Goal: Information Seeking & Learning: Learn about a topic

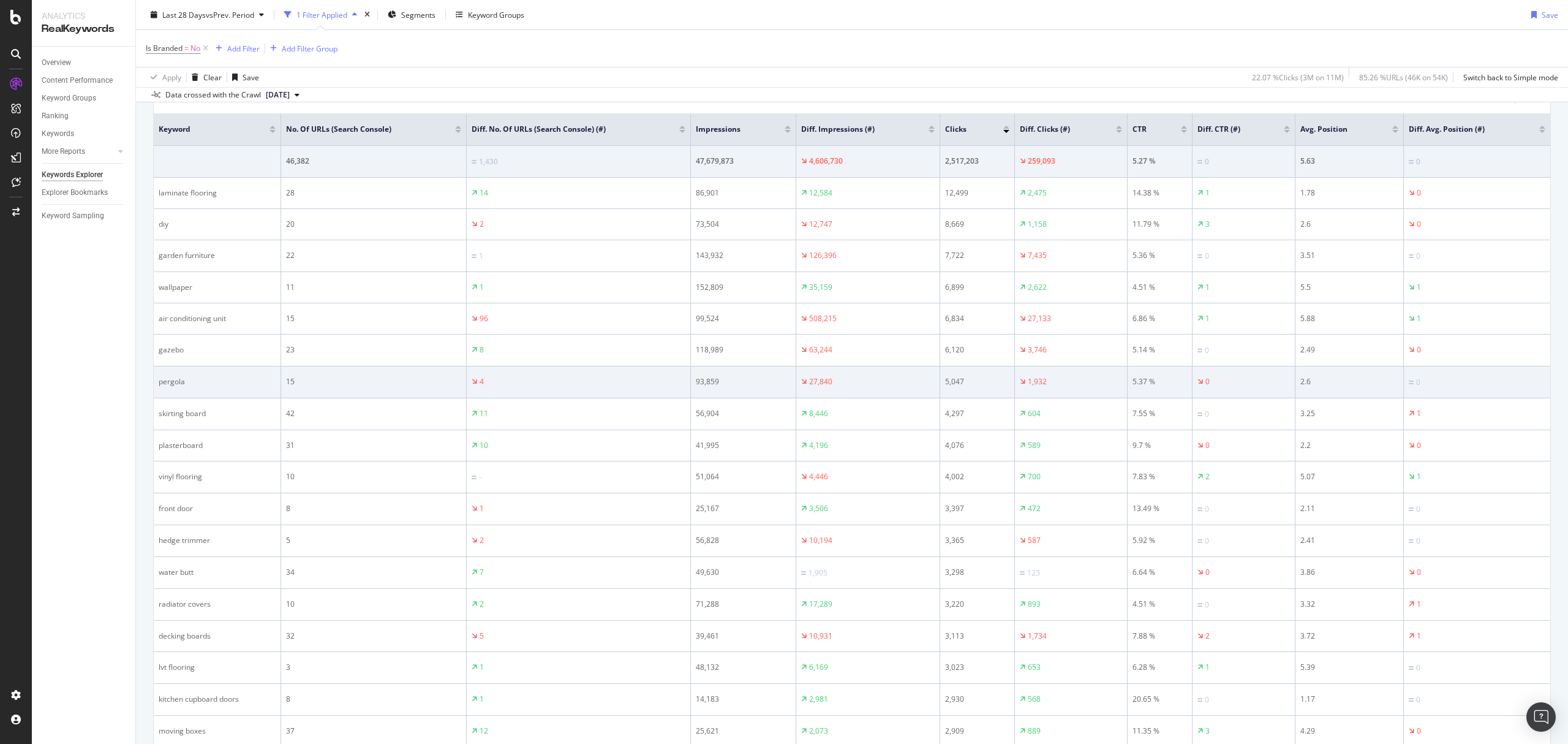
scroll to position [337, 0]
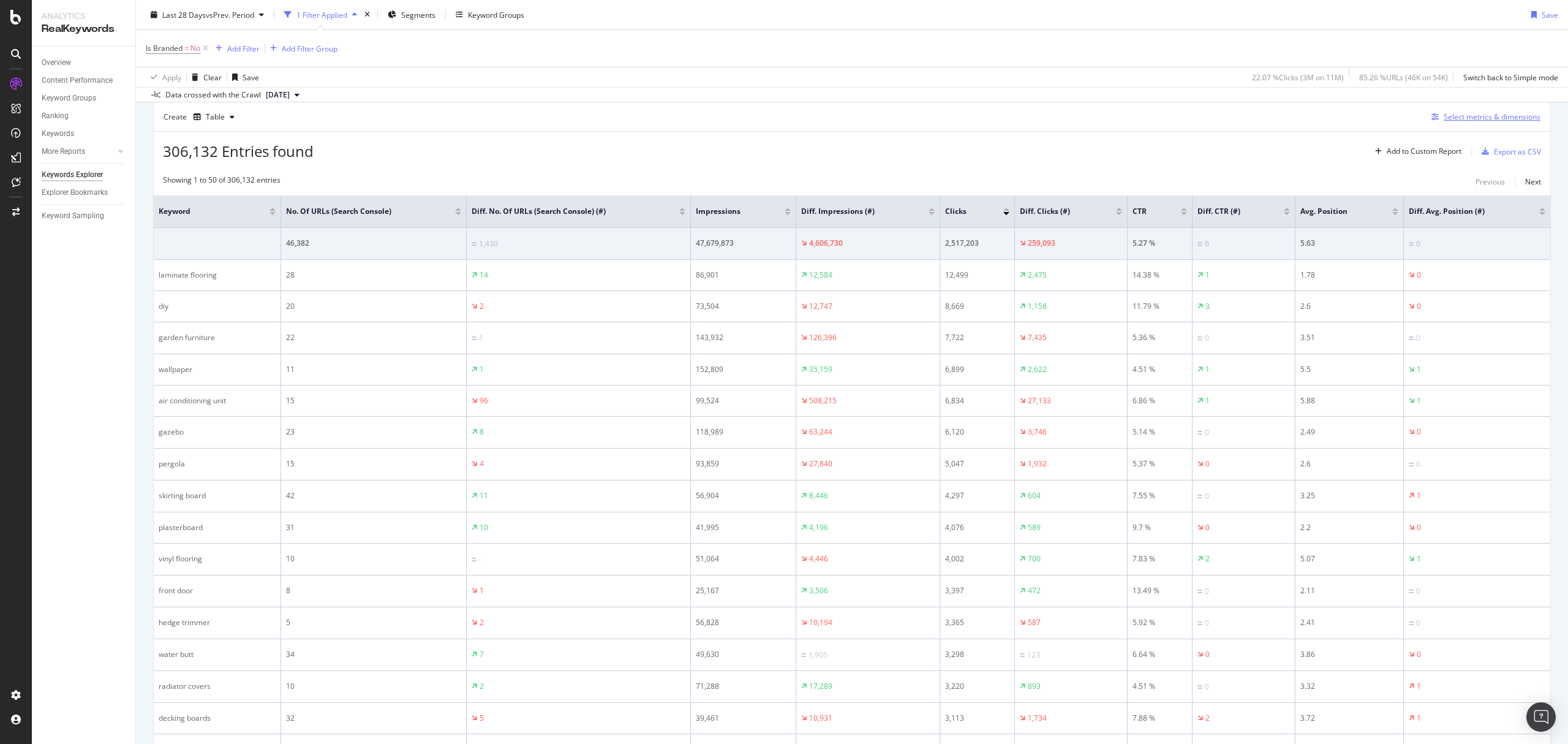
click at [1461, 121] on div "Select metrics & dimensions" at bounding box center [1492, 116] width 97 height 10
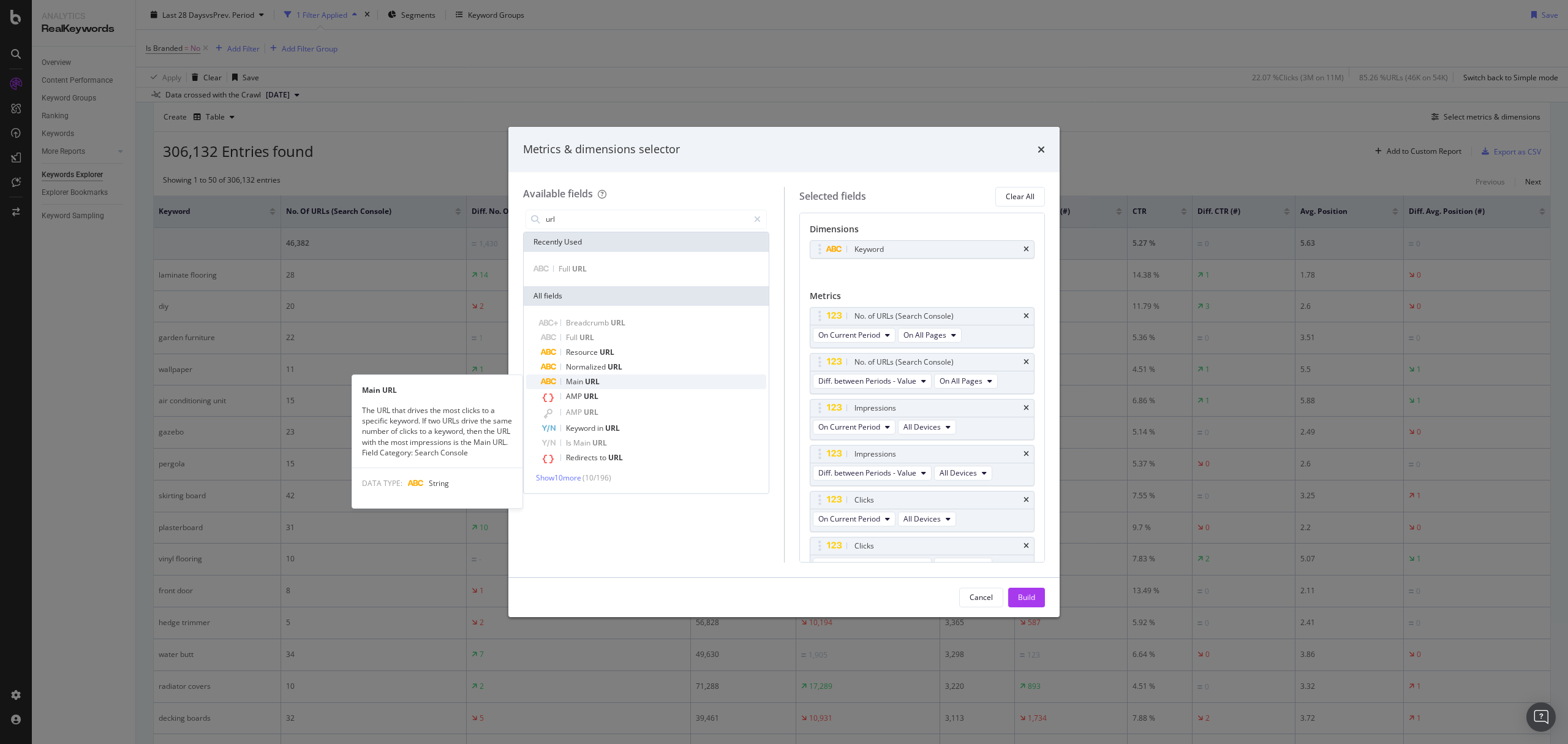
type input "url"
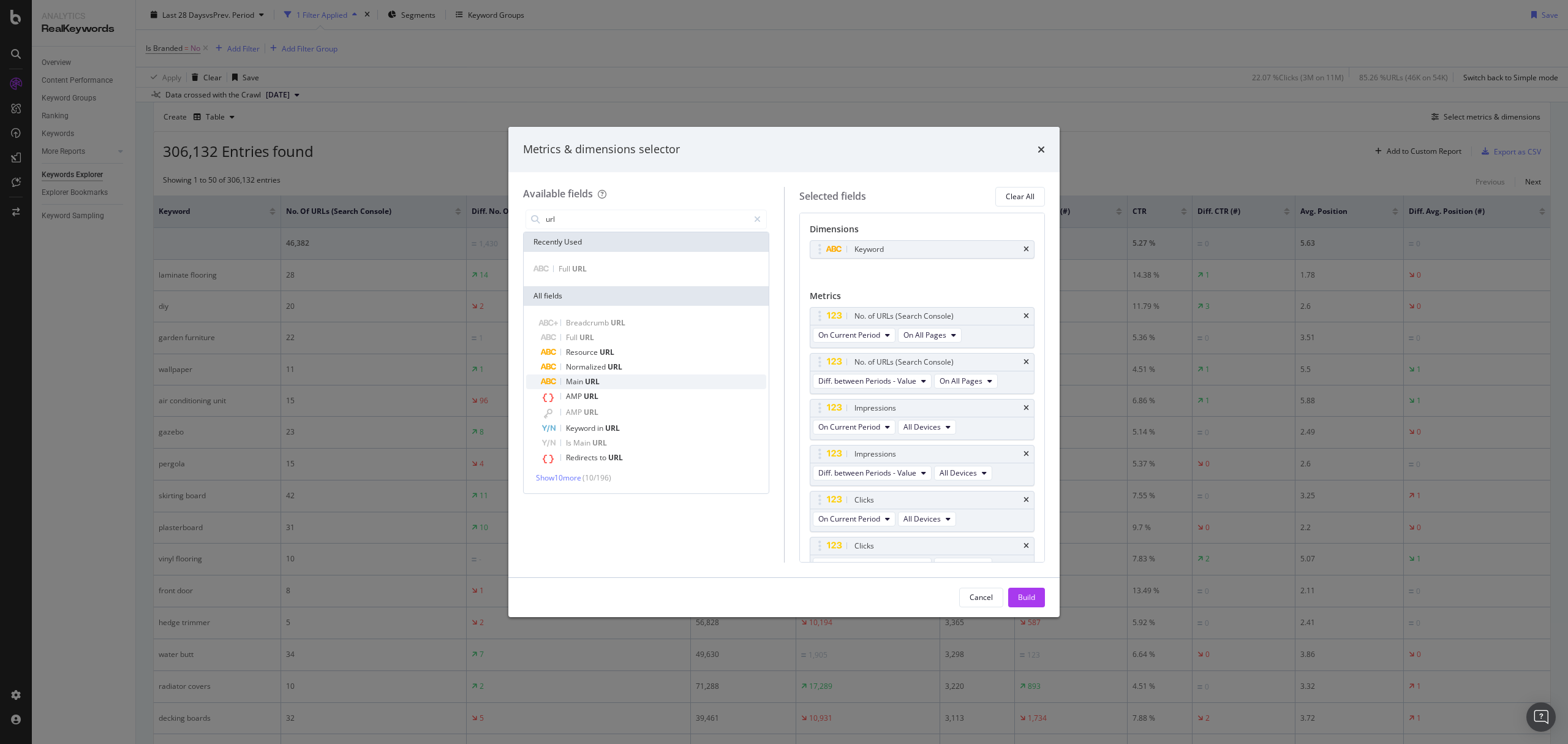
click at [593, 381] on span "URL" at bounding box center [592, 381] width 15 height 10
drag, startPoint x: 821, startPoint y: 529, endPoint x: 823, endPoint y: 270, distance: 259.0
click at [823, 270] on body "Analytics RealKeywords Overview Content Performance Keyword Groups Ranking Keyw…" at bounding box center [784, 372] width 1568 height 744
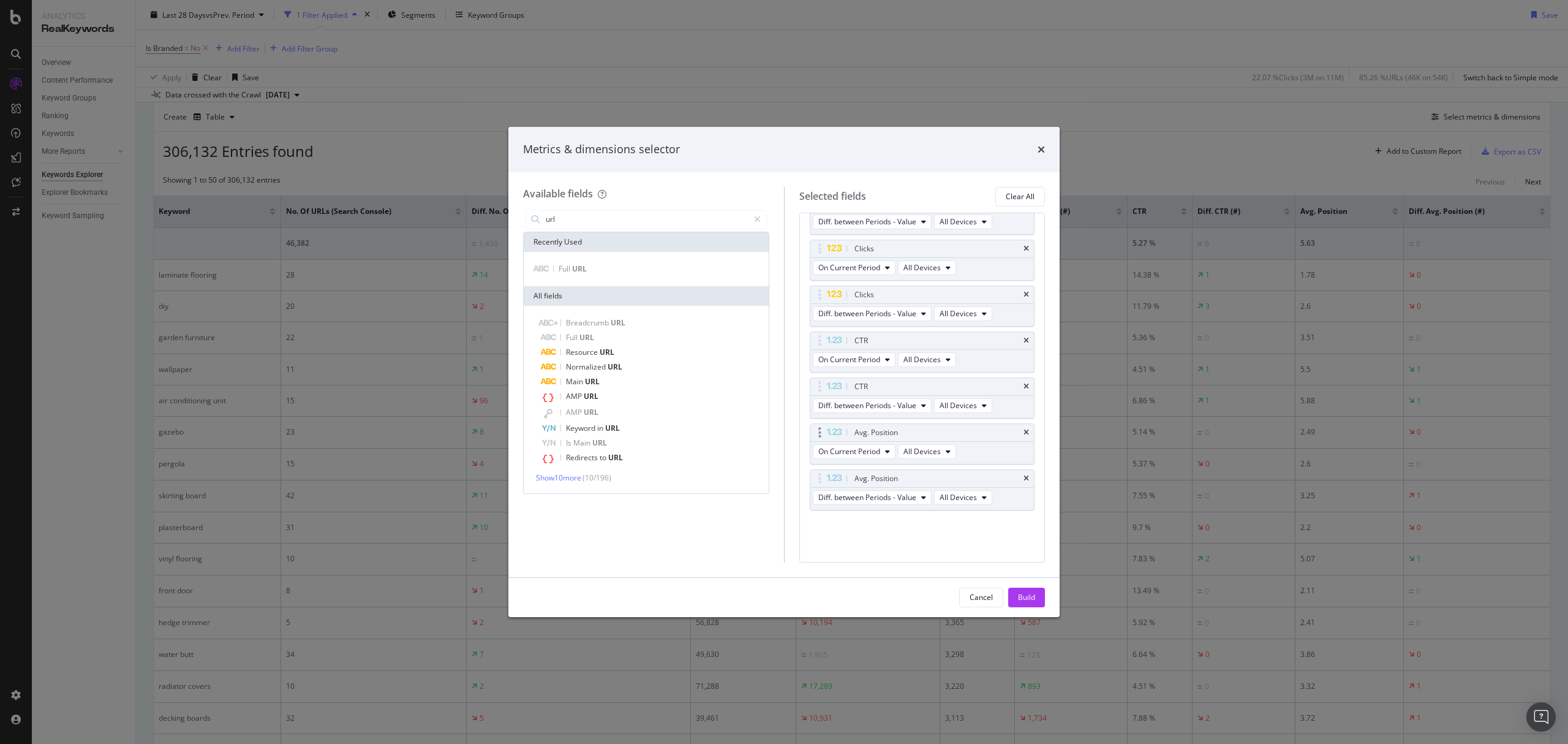
scroll to position [292, 0]
click at [1040, 148] on icon "times" at bounding box center [1041, 149] width 7 height 10
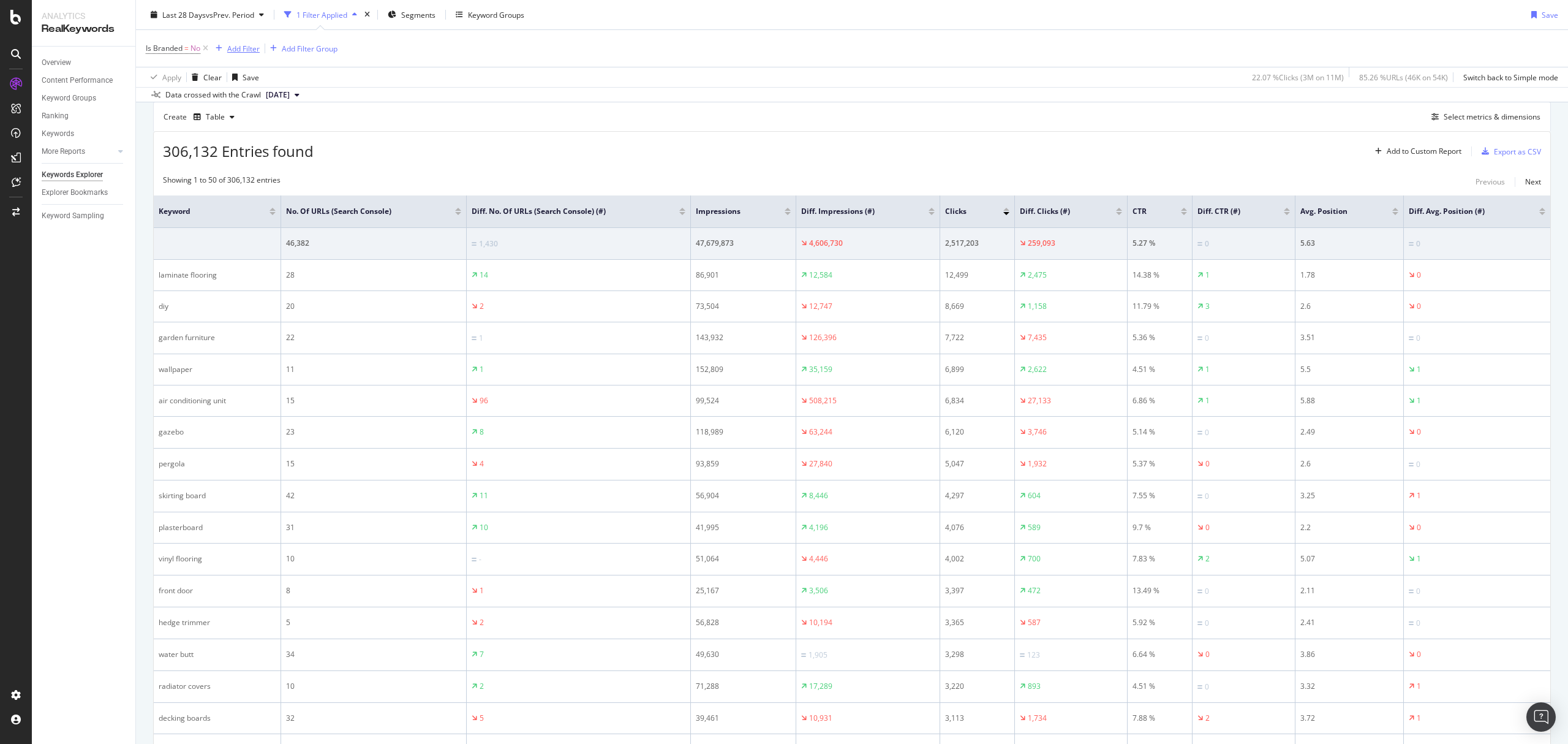
click at [243, 50] on div "Add Filter" at bounding box center [244, 47] width 33 height 10
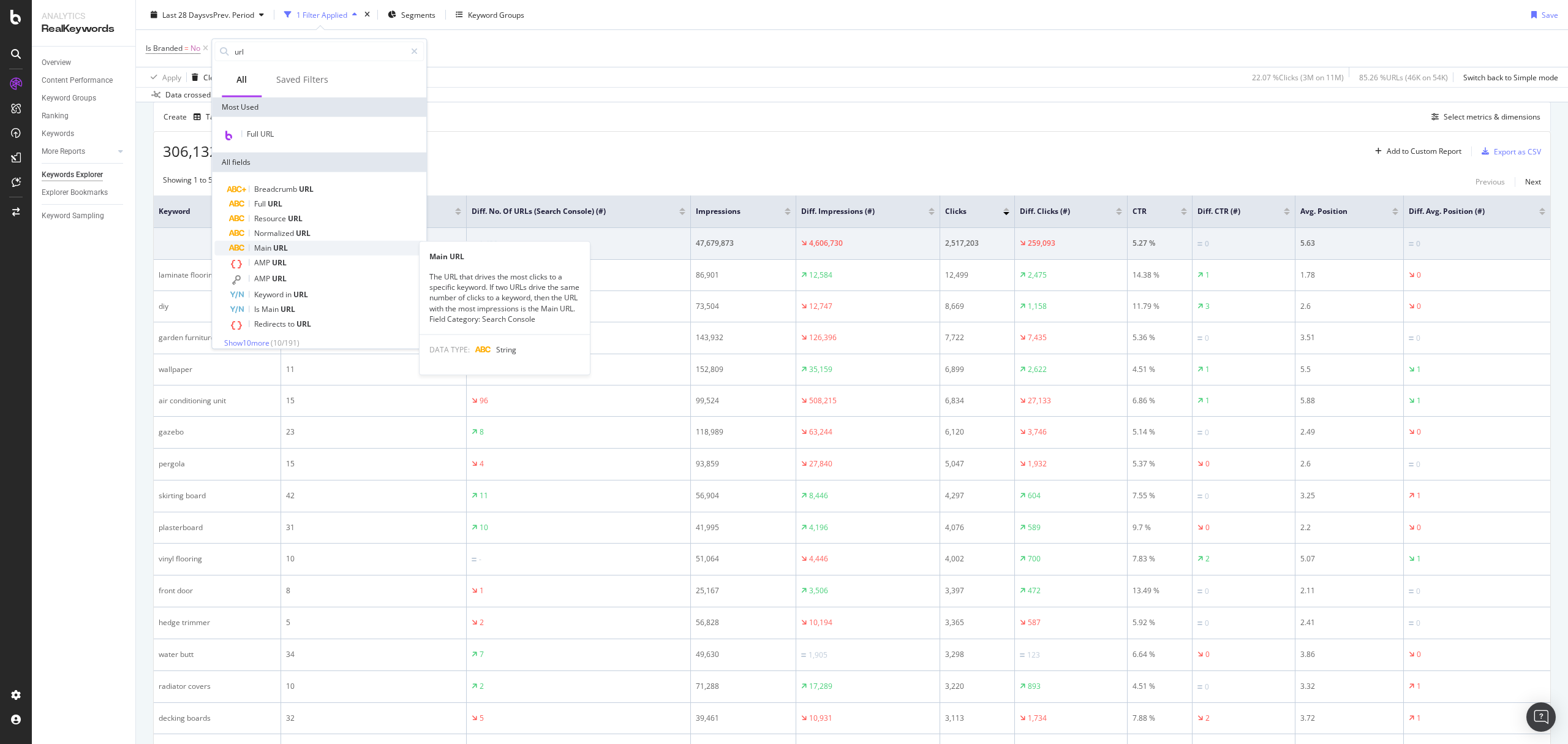
type input "url"
click at [276, 245] on span "URL" at bounding box center [280, 247] width 15 height 10
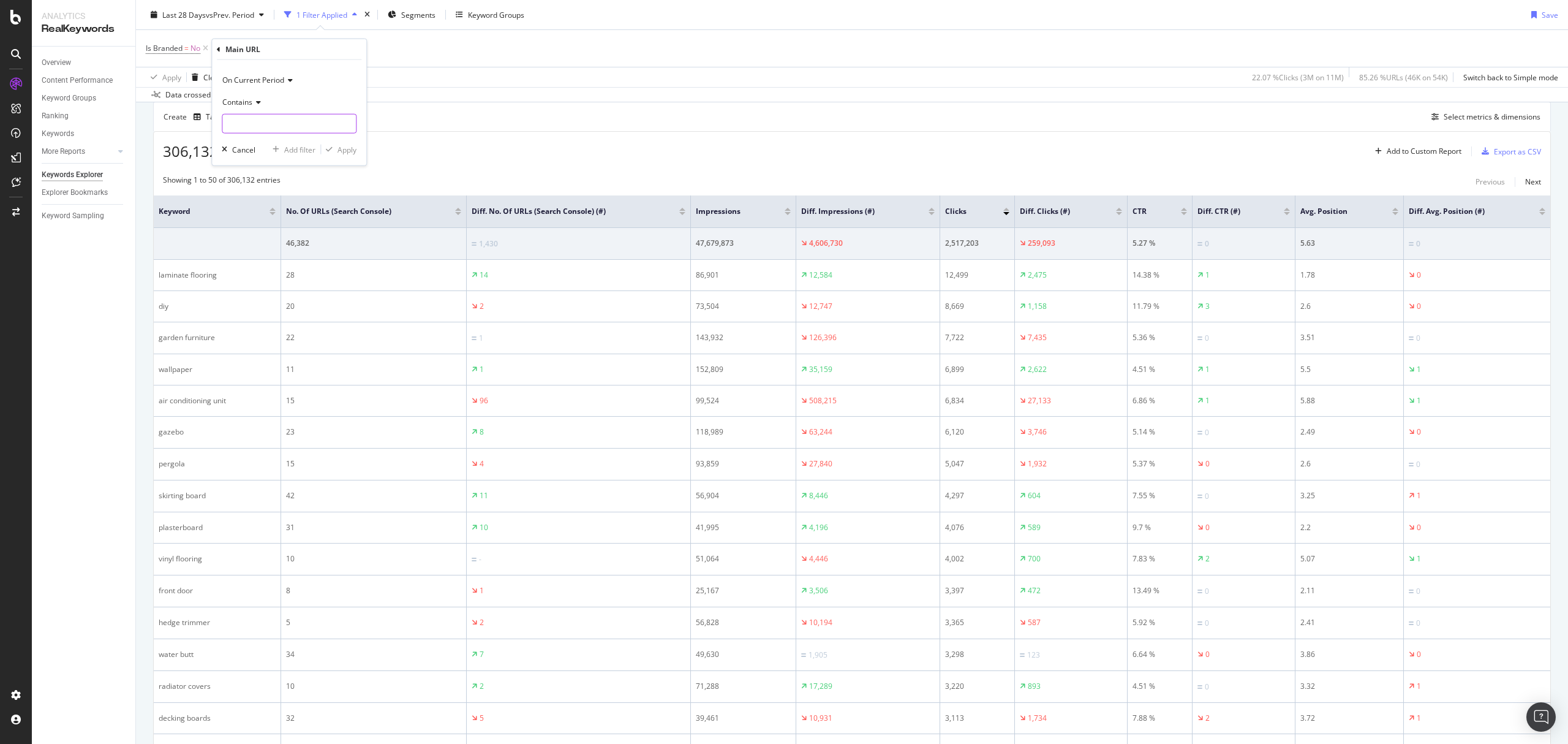
click at [271, 131] on input "text" at bounding box center [289, 123] width 133 height 19
type input "/lighting/"
click at [338, 147] on div "Apply" at bounding box center [347, 149] width 19 height 10
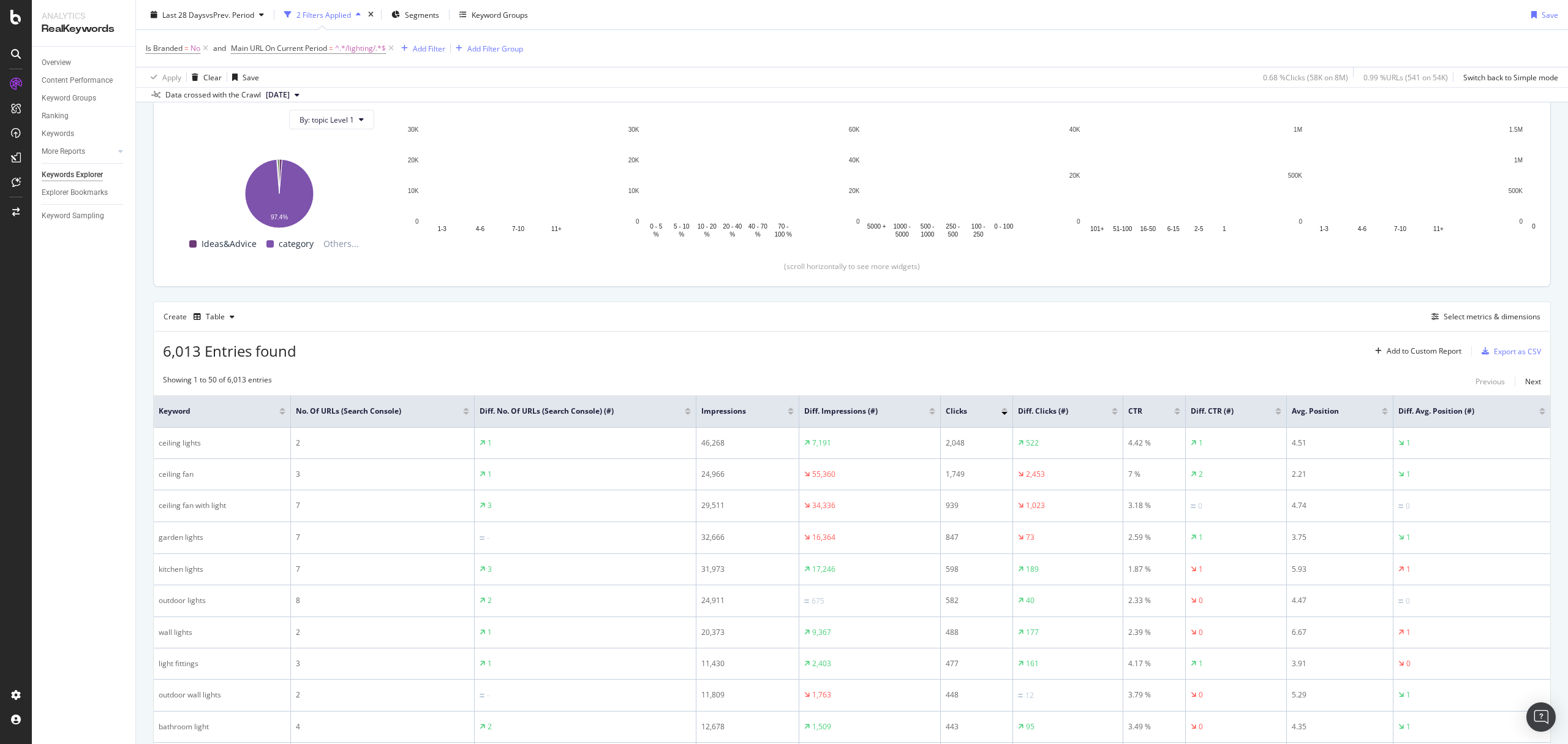
scroll to position [163, 0]
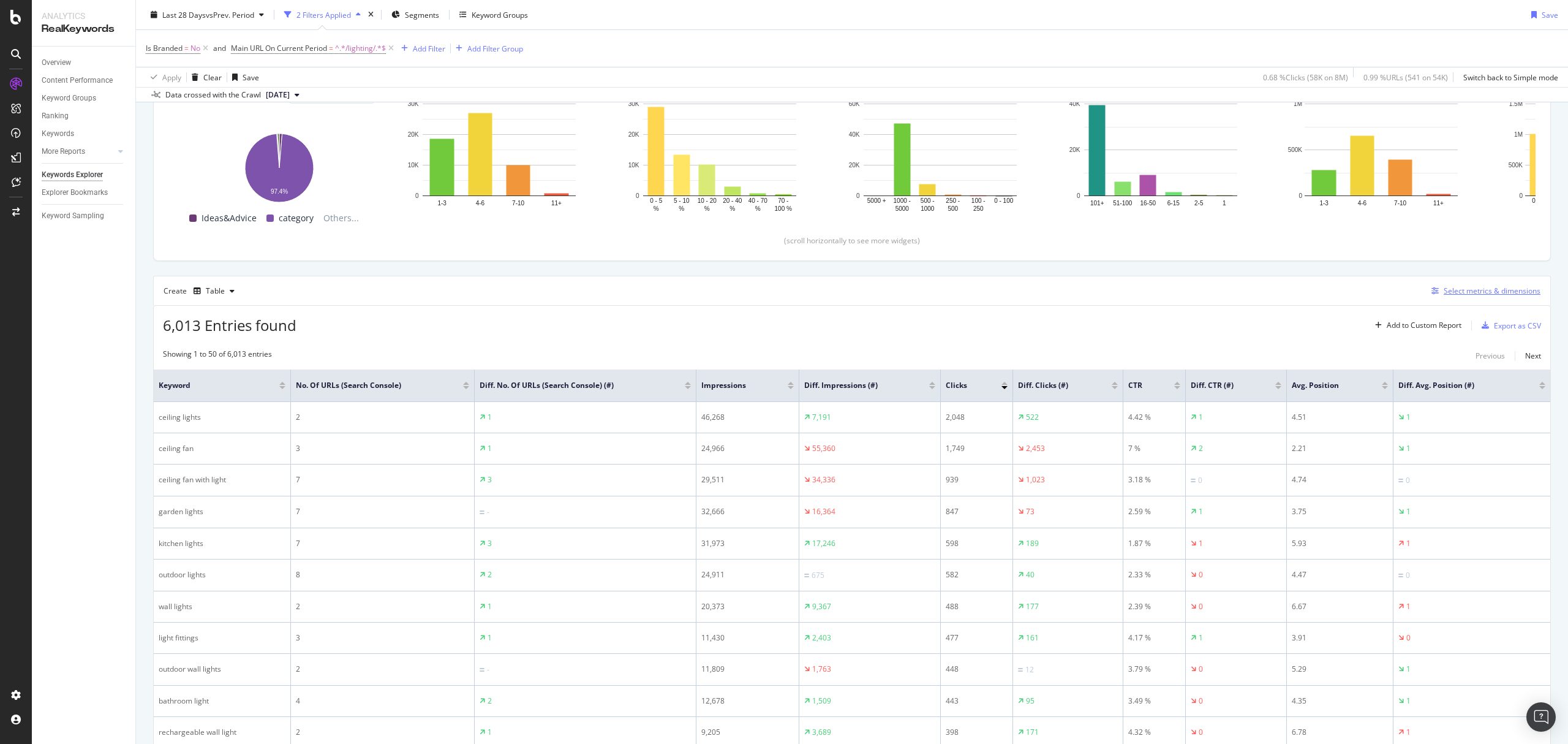
click at [1451, 291] on div "Select metrics & dimensions" at bounding box center [1492, 290] width 97 height 10
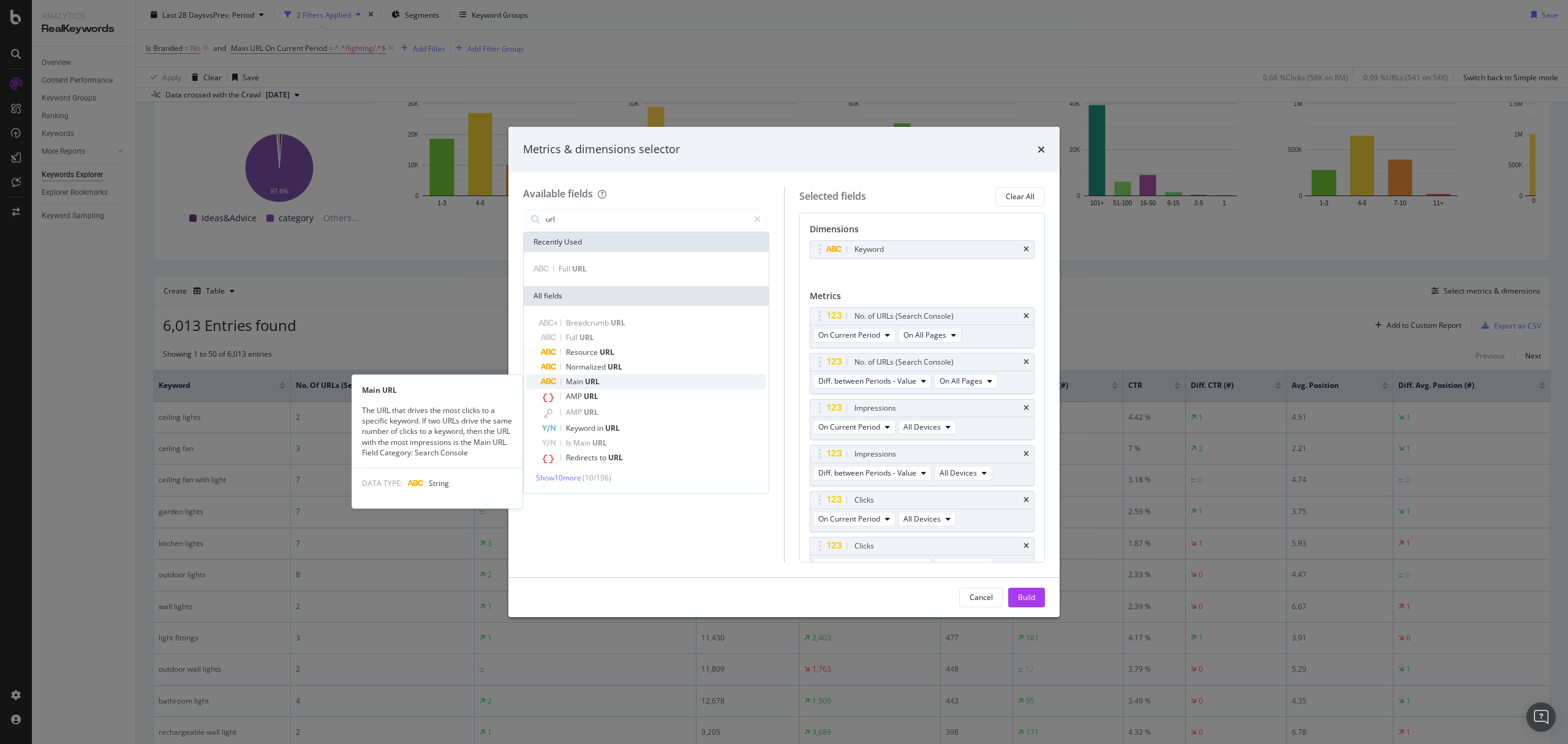
type input "url"
click at [593, 375] on div "Main URL" at bounding box center [653, 382] width 225 height 15
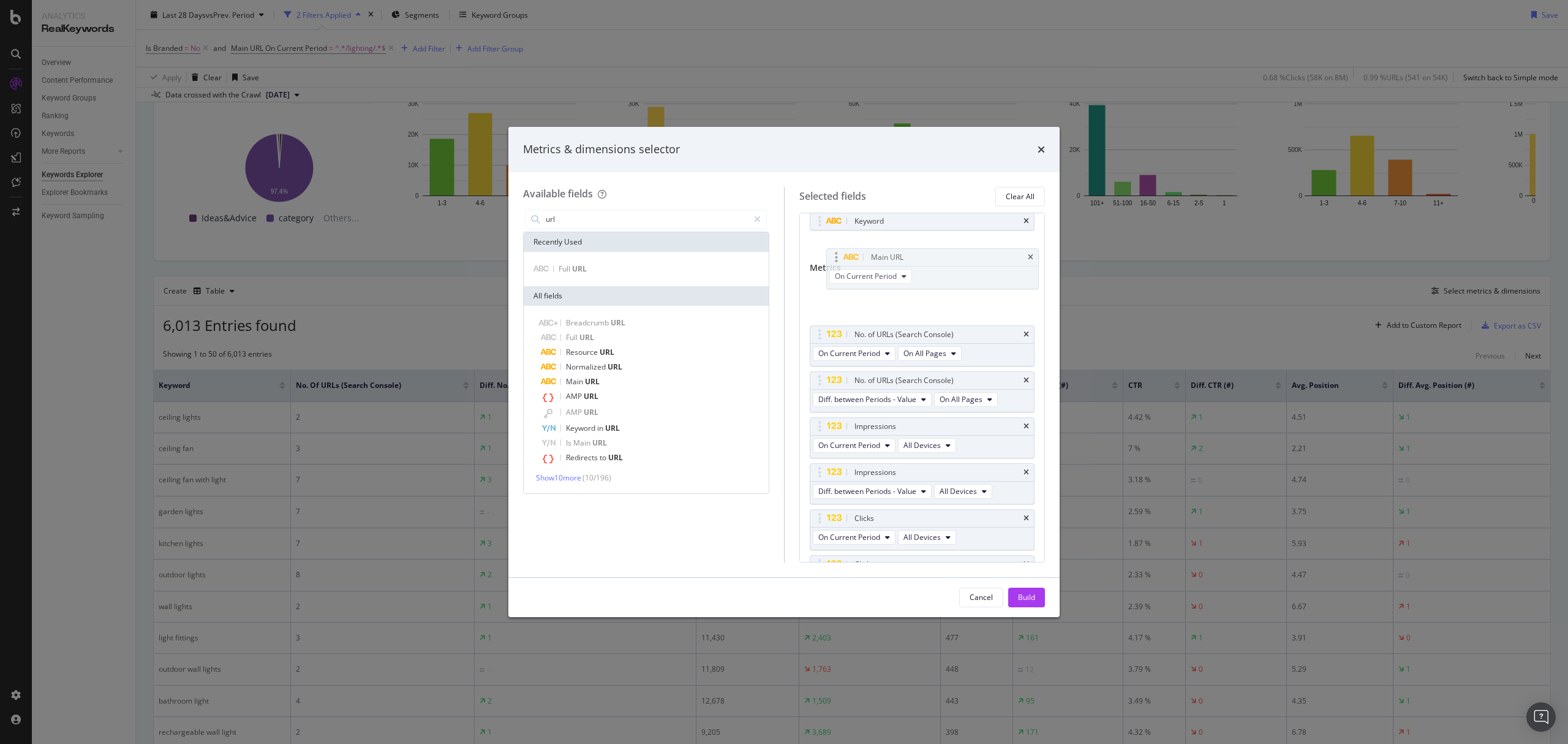
scroll to position [26, 0]
drag, startPoint x: 822, startPoint y: 527, endPoint x: 833, endPoint y: 299, distance: 228.3
click at [833, 299] on body "Analytics RealKeywords Overview Content Performance Keyword Groups Ranking Keyw…" at bounding box center [784, 372] width 1568 height 744
click at [1027, 598] on div "Build" at bounding box center [1026, 596] width 17 height 10
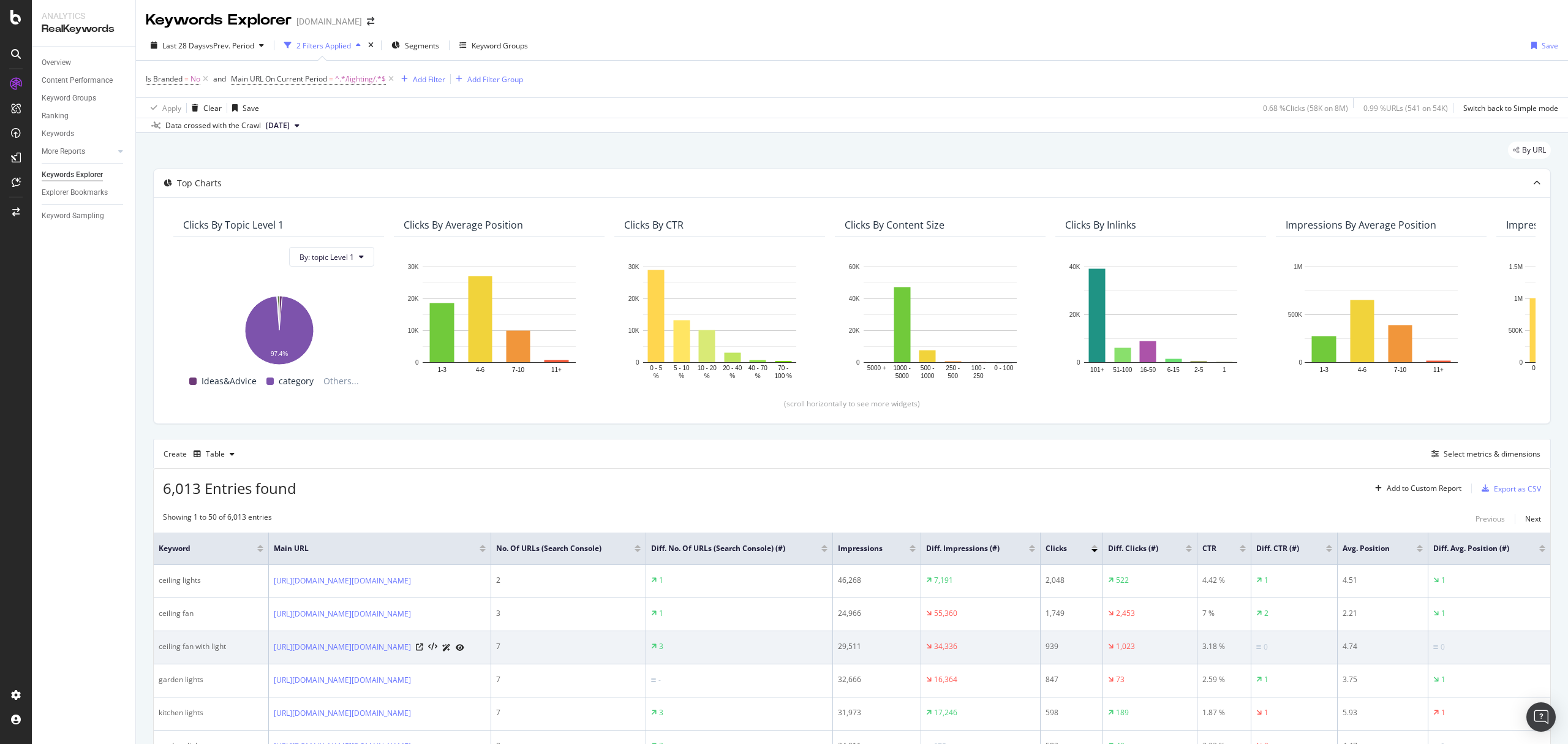
click at [465, 651] on icon at bounding box center [459, 647] width 8 height 7
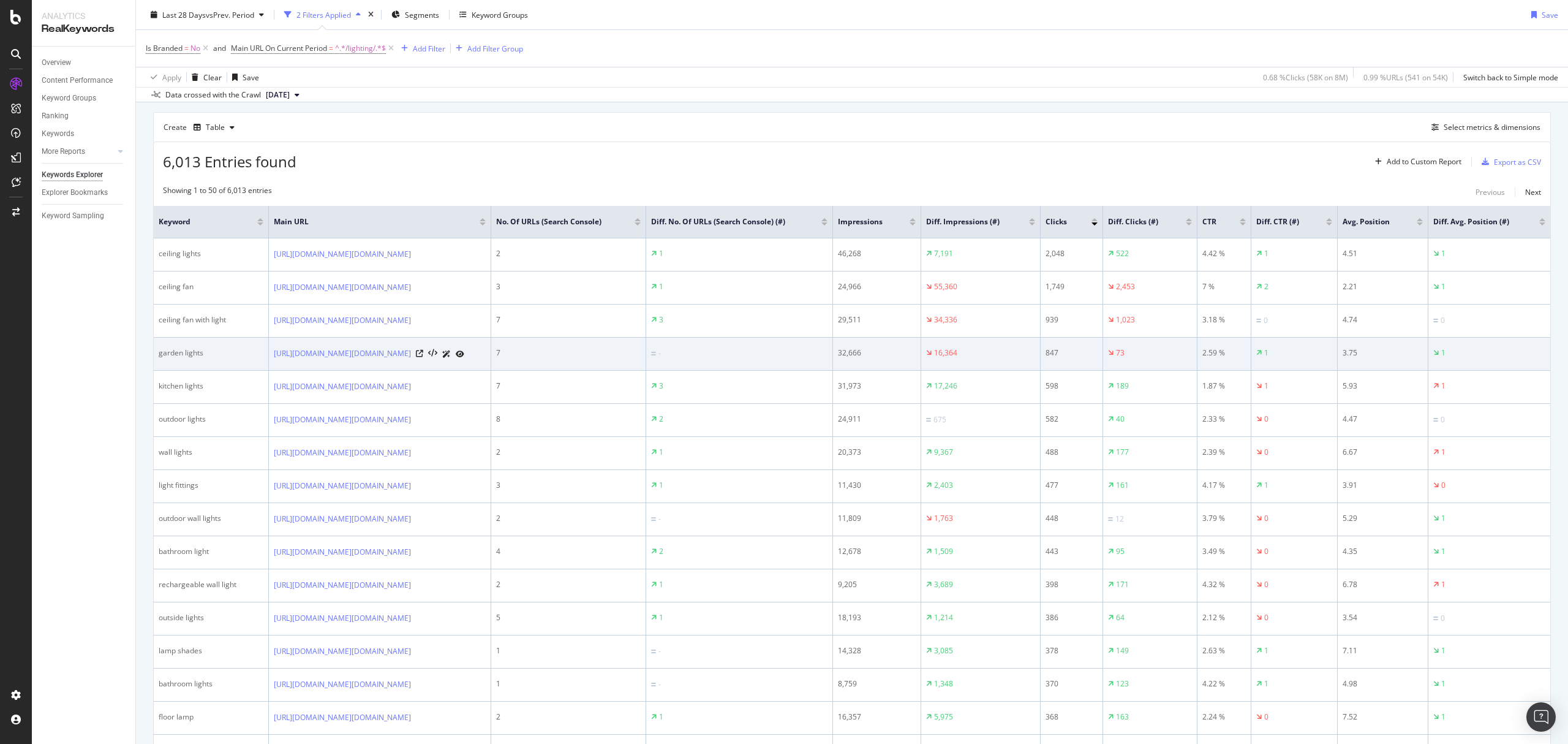
scroll to position [408, 0]
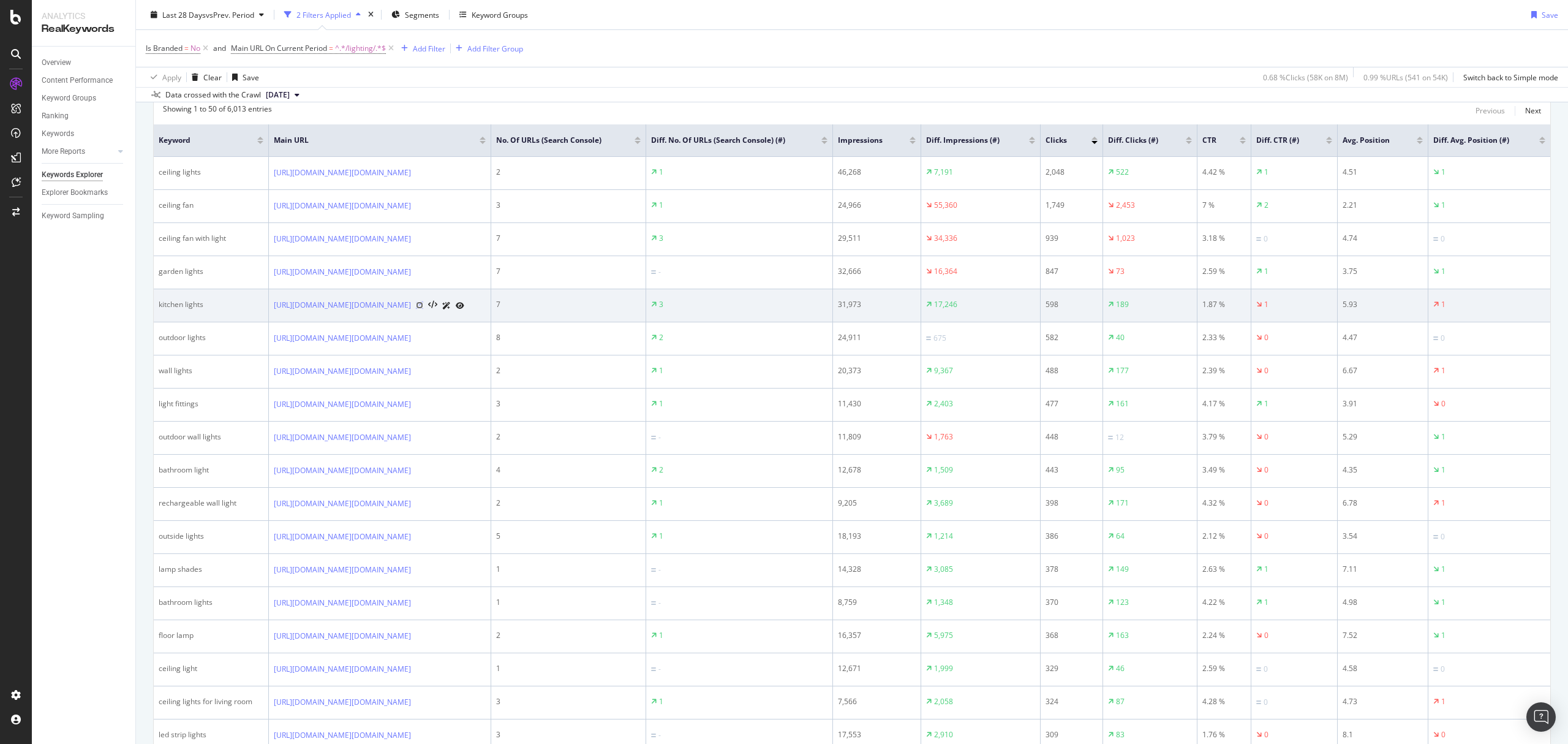
click at [423, 309] on icon at bounding box center [420, 305] width 7 height 7
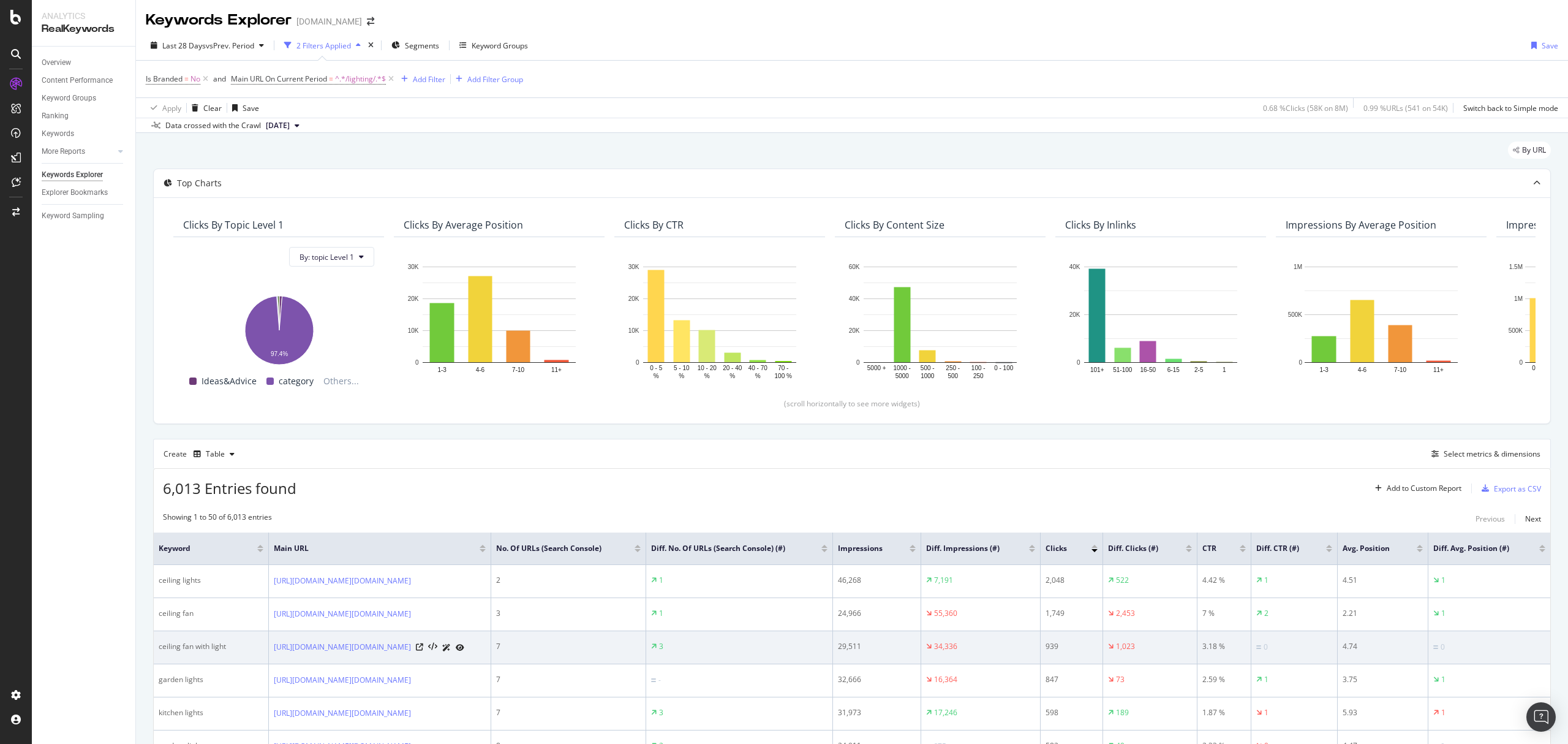
scroll to position [245, 0]
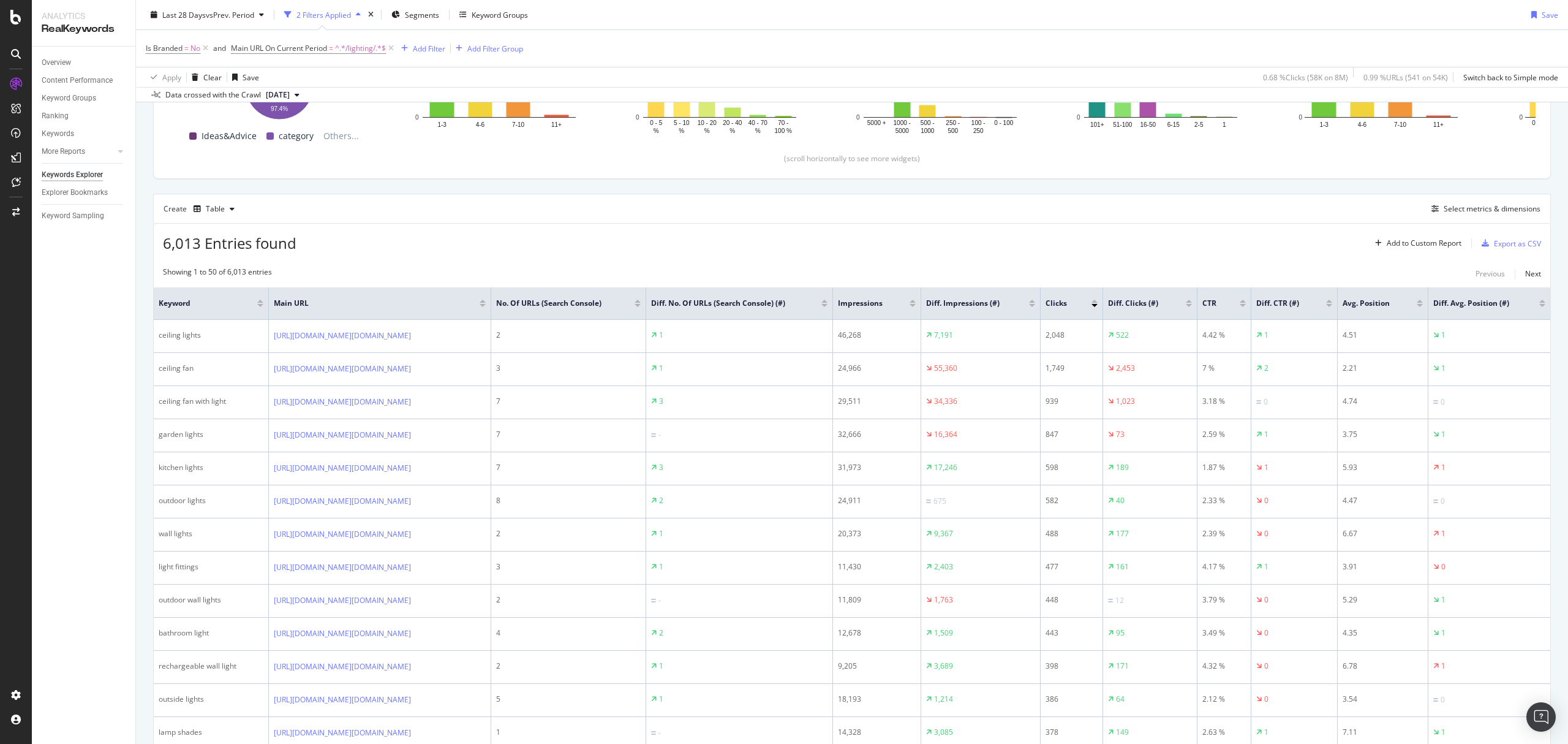
click at [1035, 307] on div at bounding box center [1031, 305] width 6 height 3
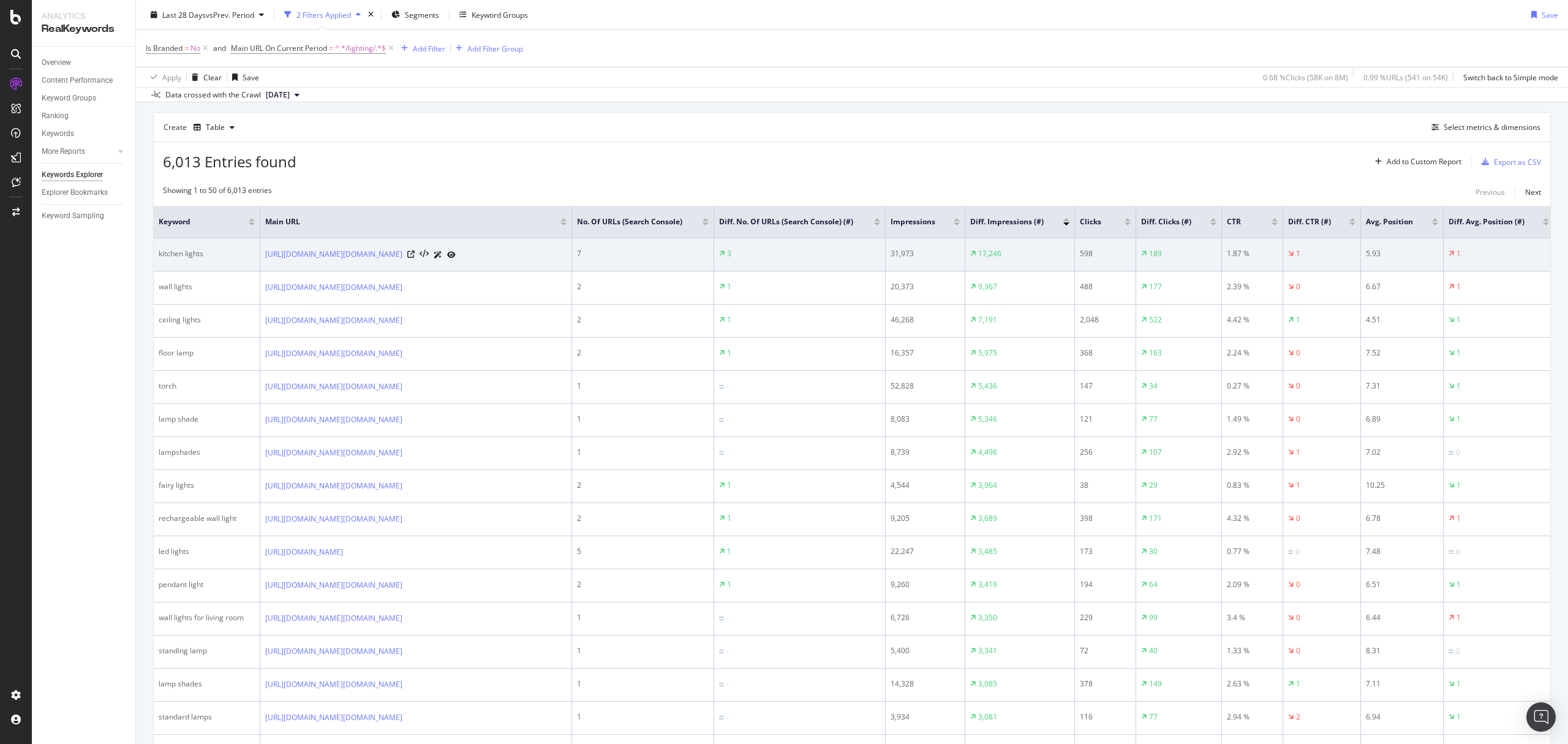
scroll to position [408, 0]
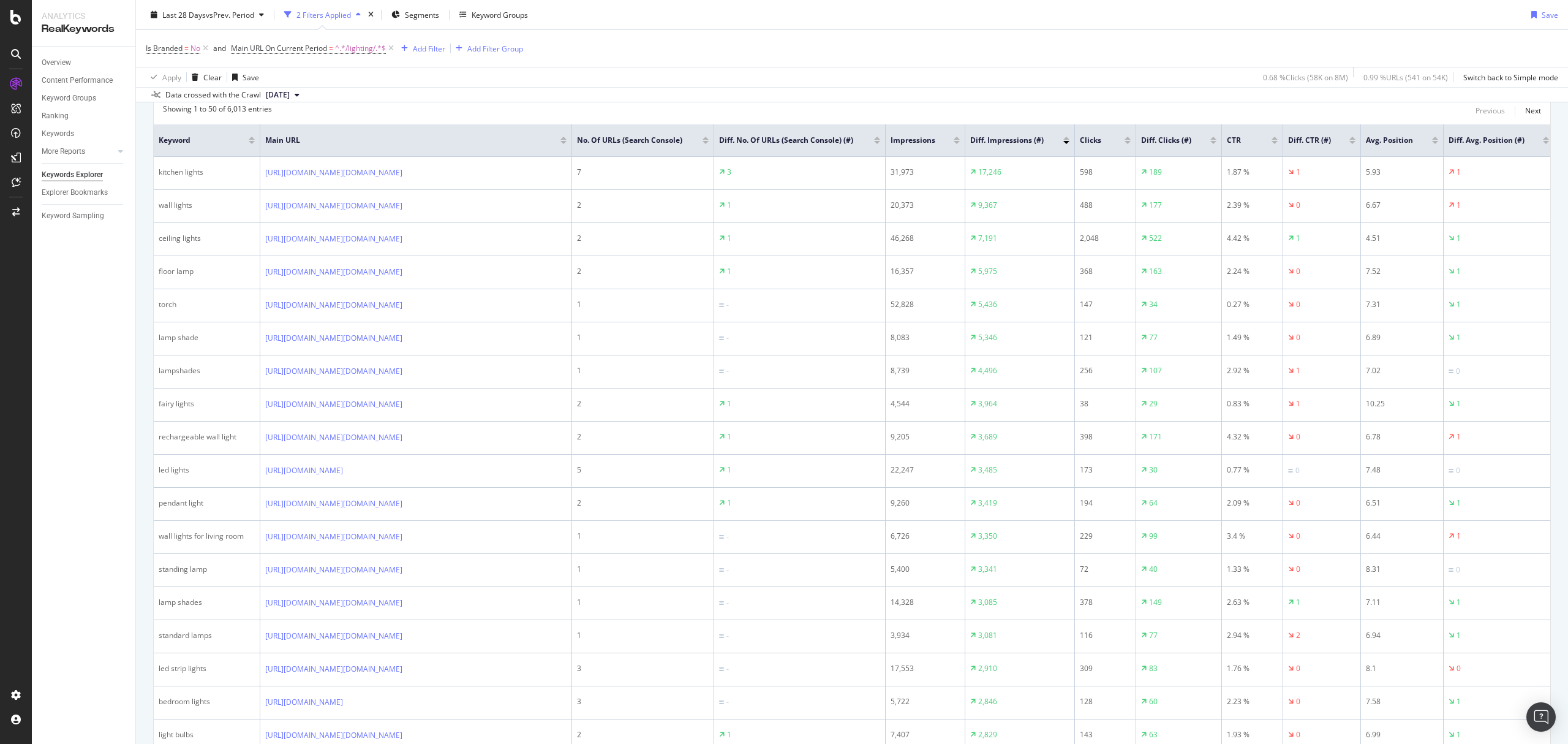
click at [1067, 139] on div at bounding box center [1066, 138] width 6 height 3
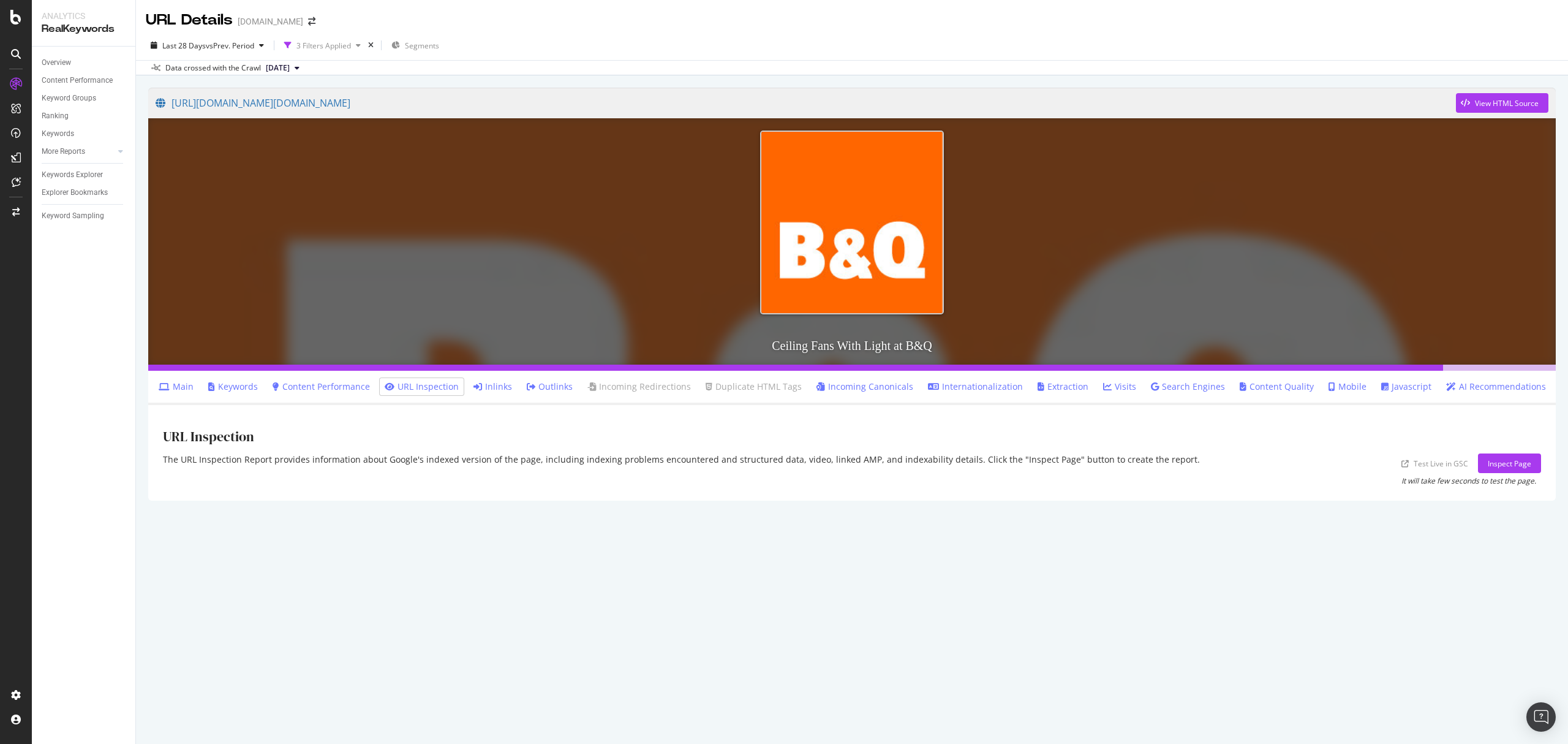
click at [258, 386] on link "Keywords" at bounding box center [233, 386] width 49 height 12
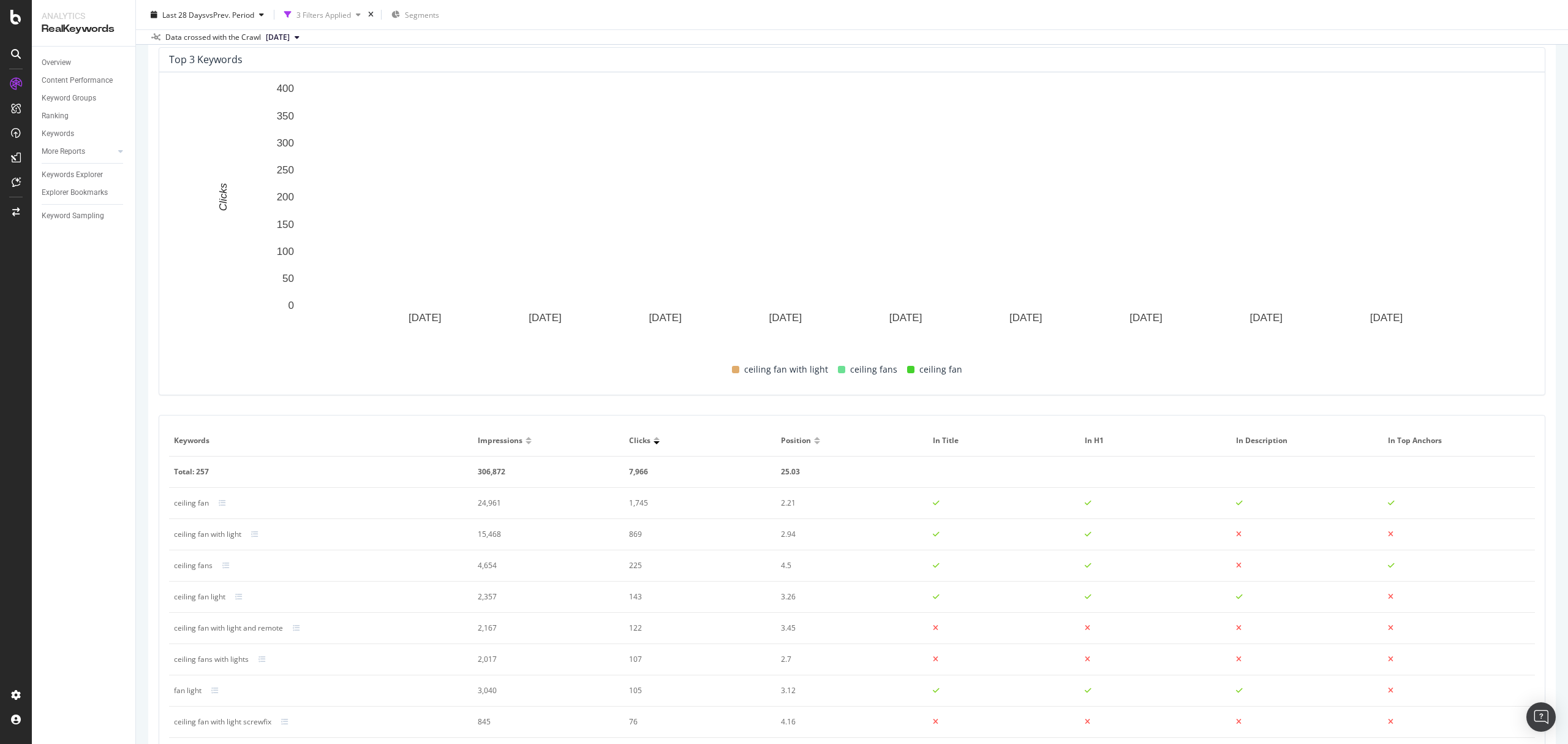
scroll to position [538, 0]
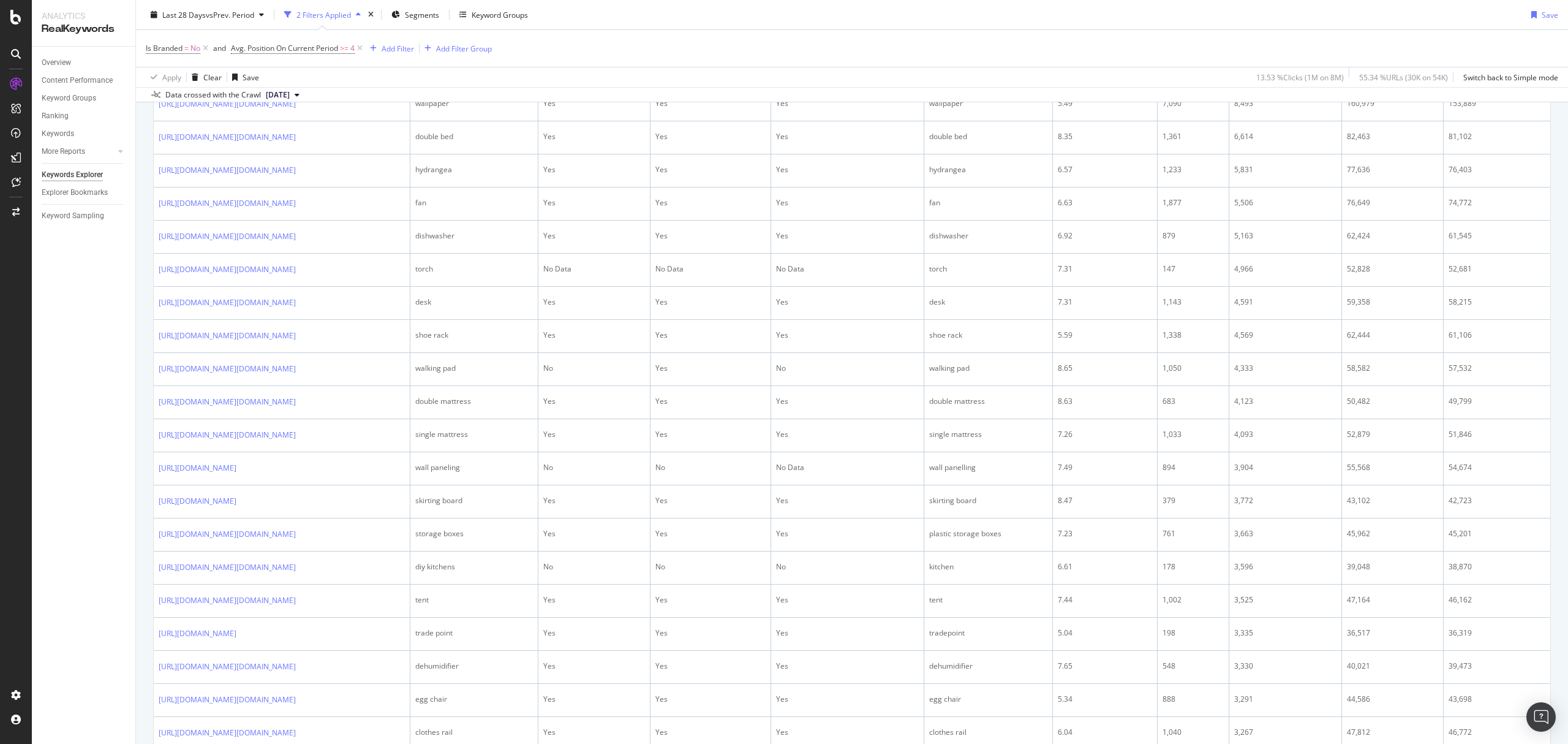
scroll to position [327, 0]
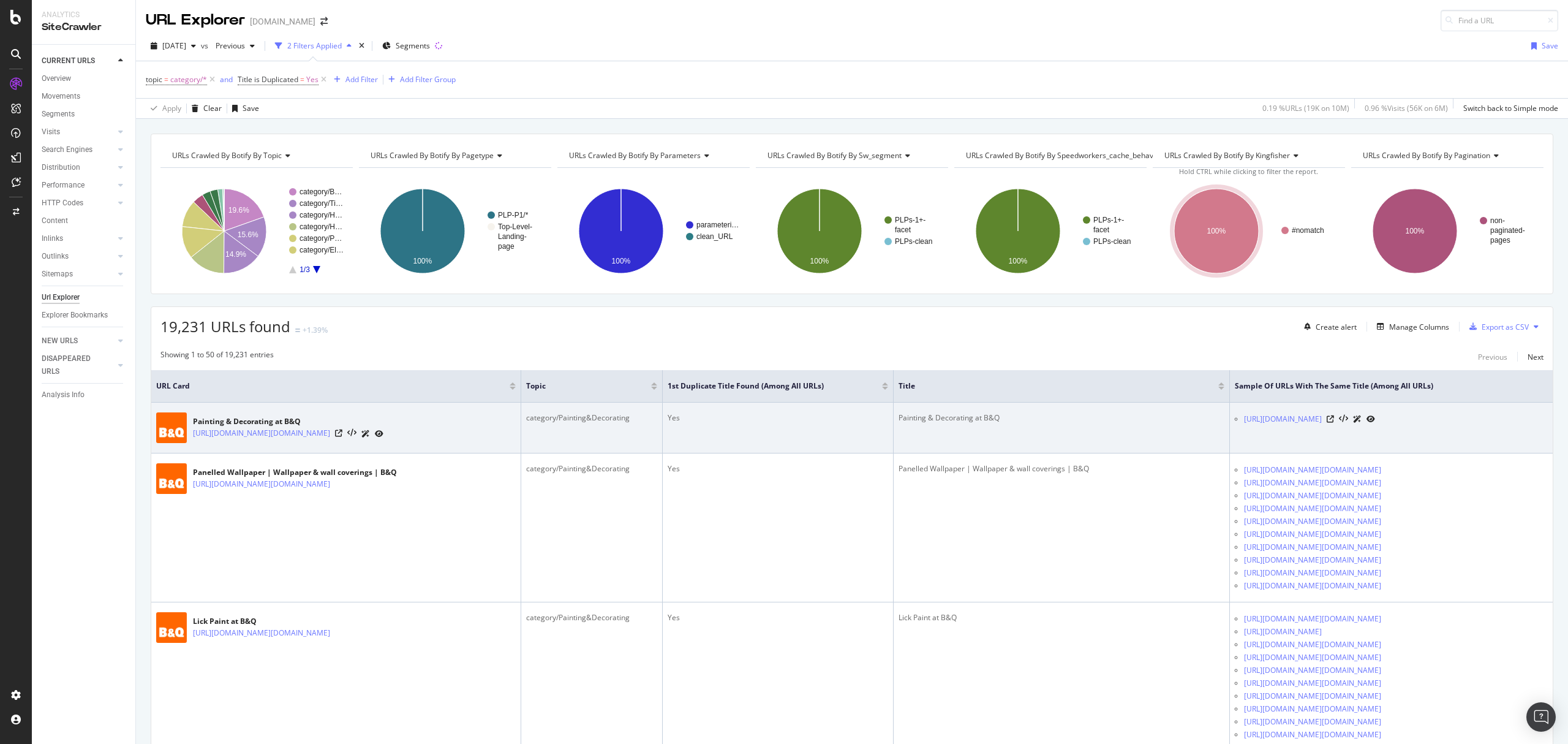
click at [1481, 422] on div "https://www.diy.com/ideas-advice/painting-decorating/PROD_npccat_100033.hcat" at bounding box center [1396, 419] width 304 height 13
click at [1334, 422] on icon at bounding box center [1331, 419] width 7 height 7
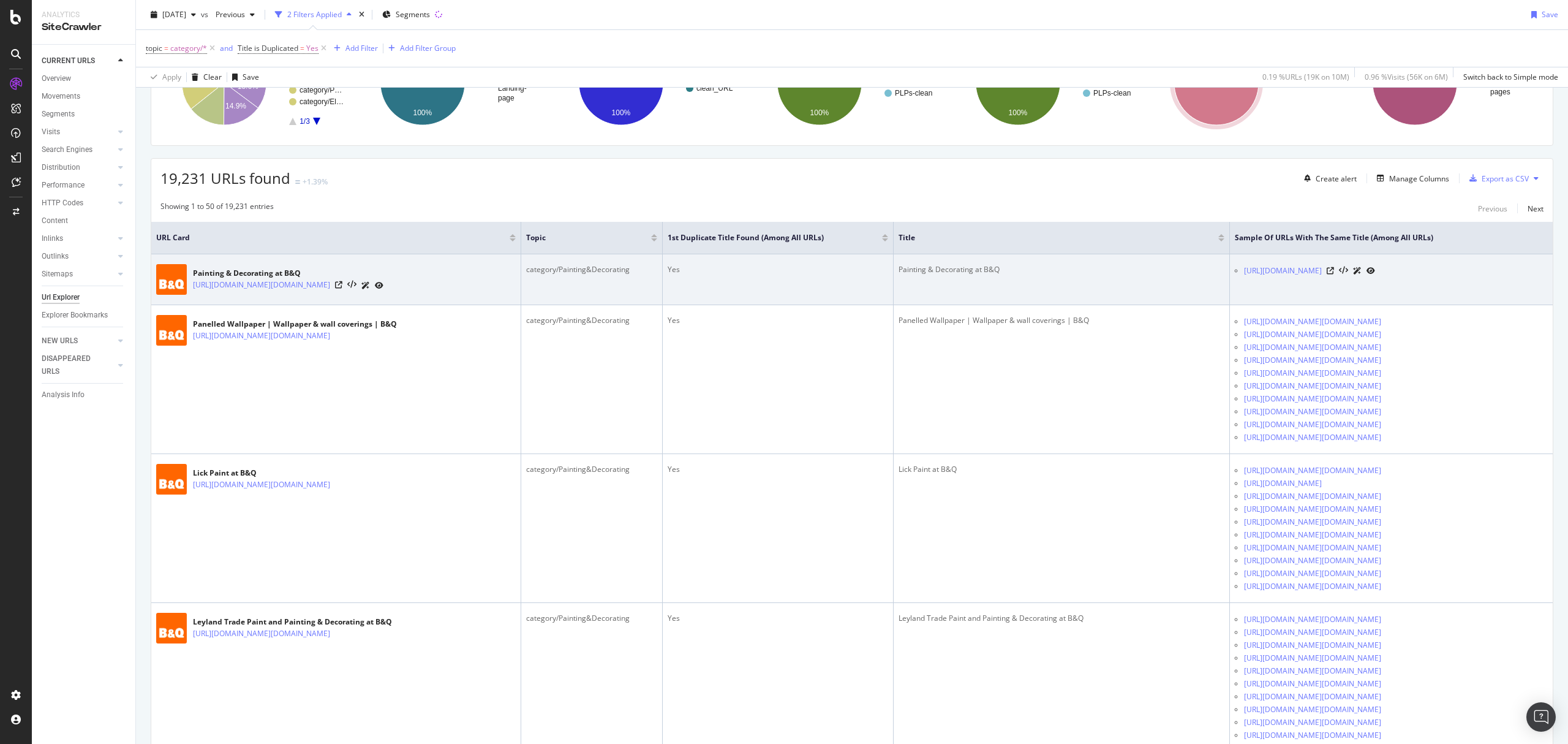
scroll to position [163, 0]
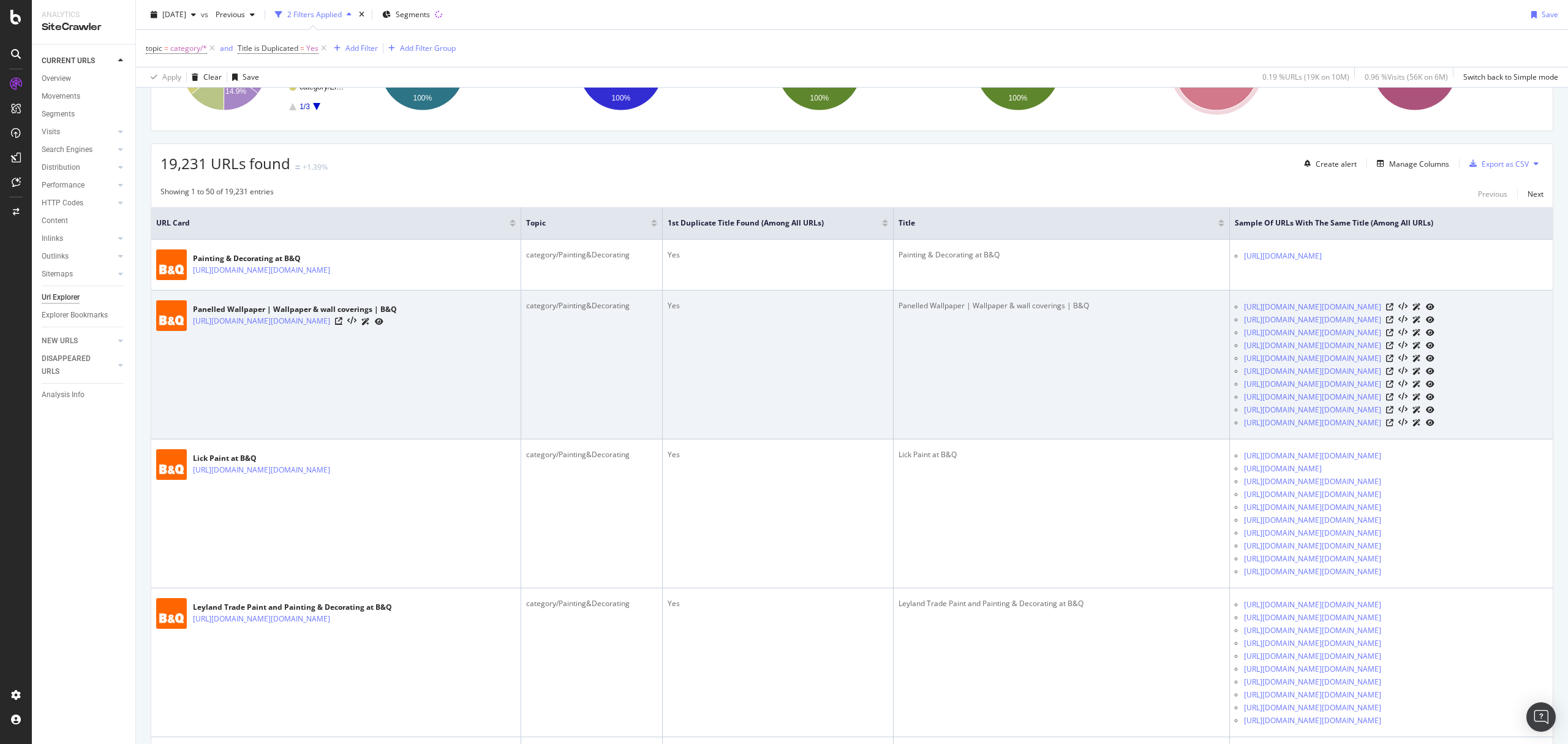
drag, startPoint x: 454, startPoint y: 323, endPoint x: 579, endPoint y: 302, distance: 126.8
click at [342, 322] on icon at bounding box center [339, 321] width 7 height 7
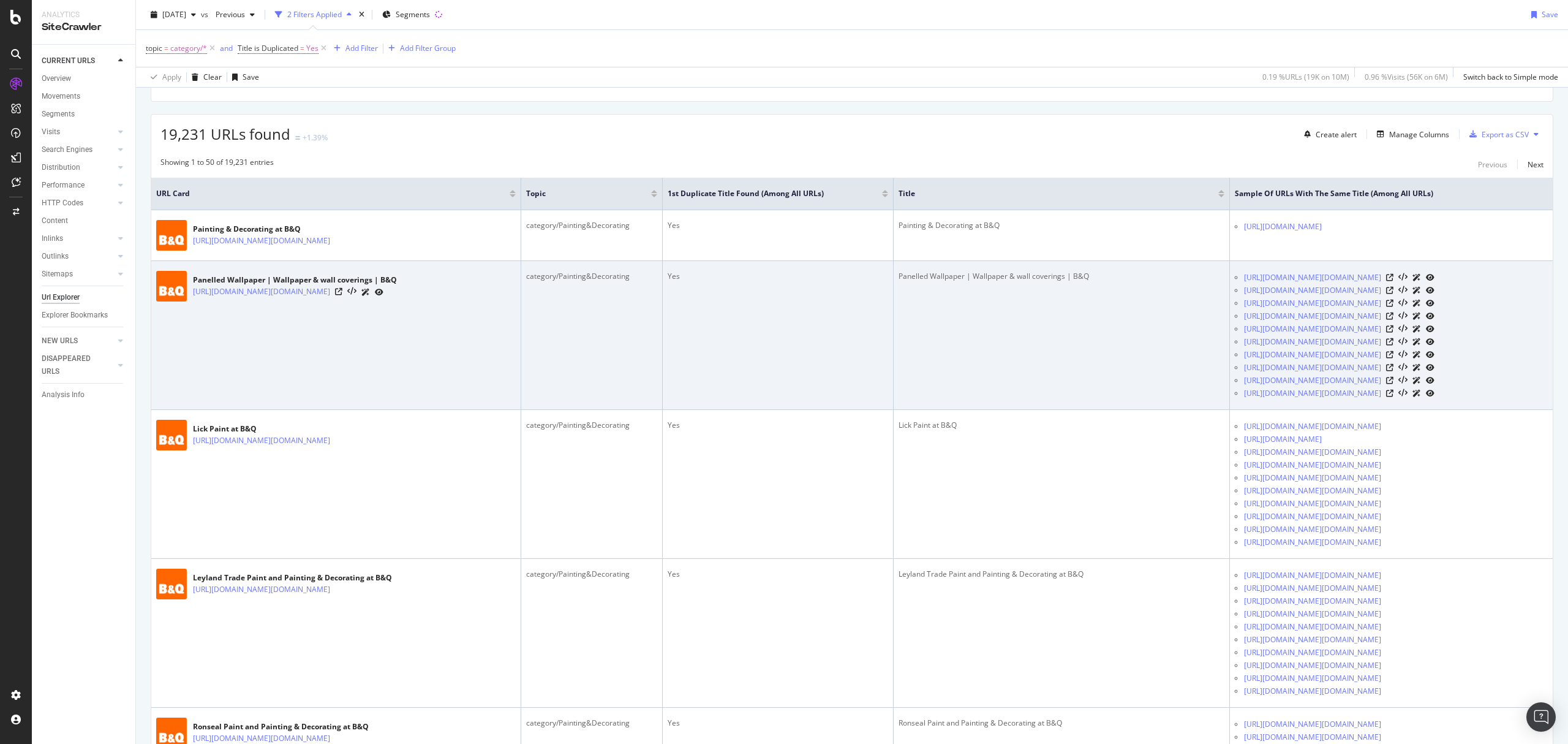
scroll to position [245, 0]
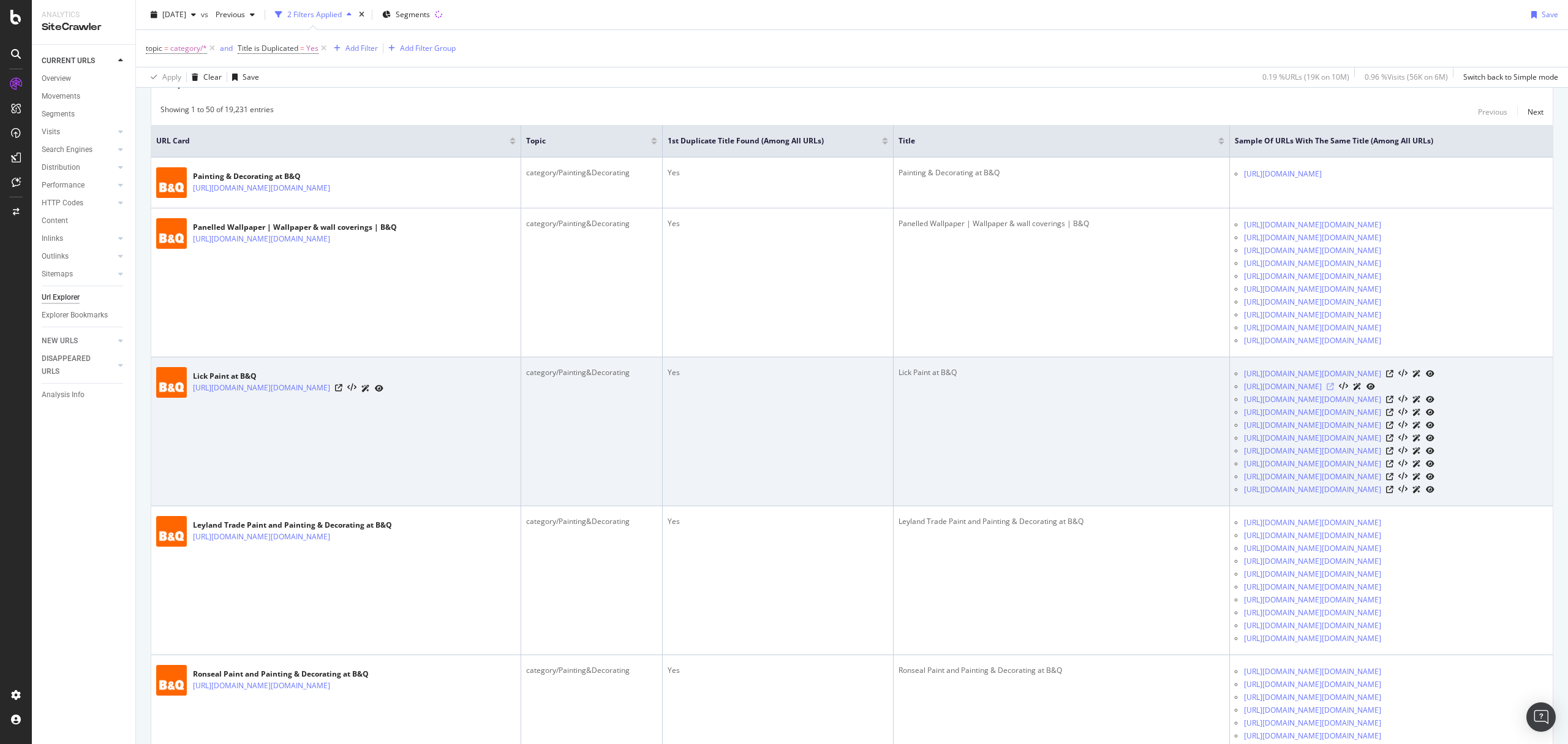
click at [1334, 390] on icon at bounding box center [1331, 386] width 7 height 7
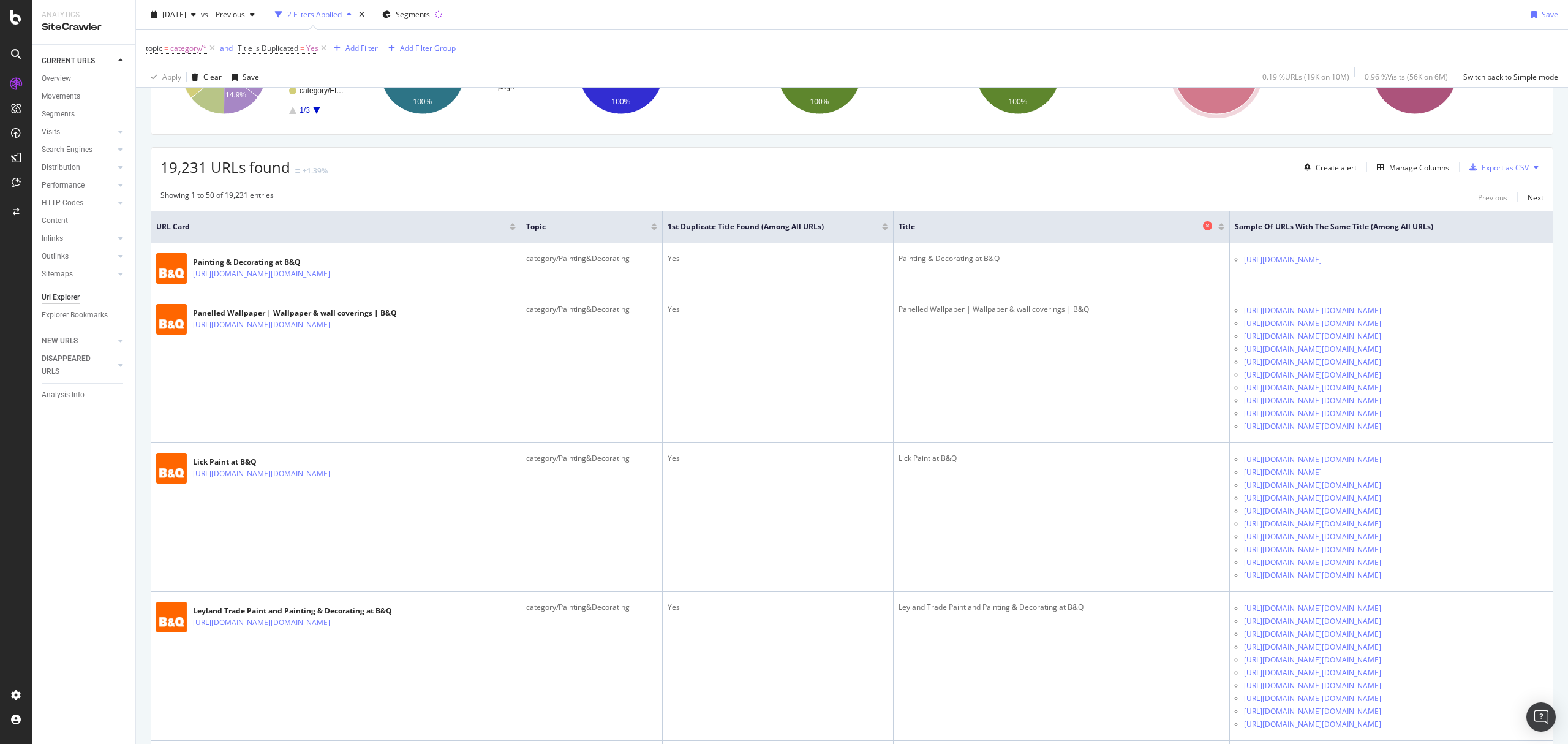
scroll to position [0, 0]
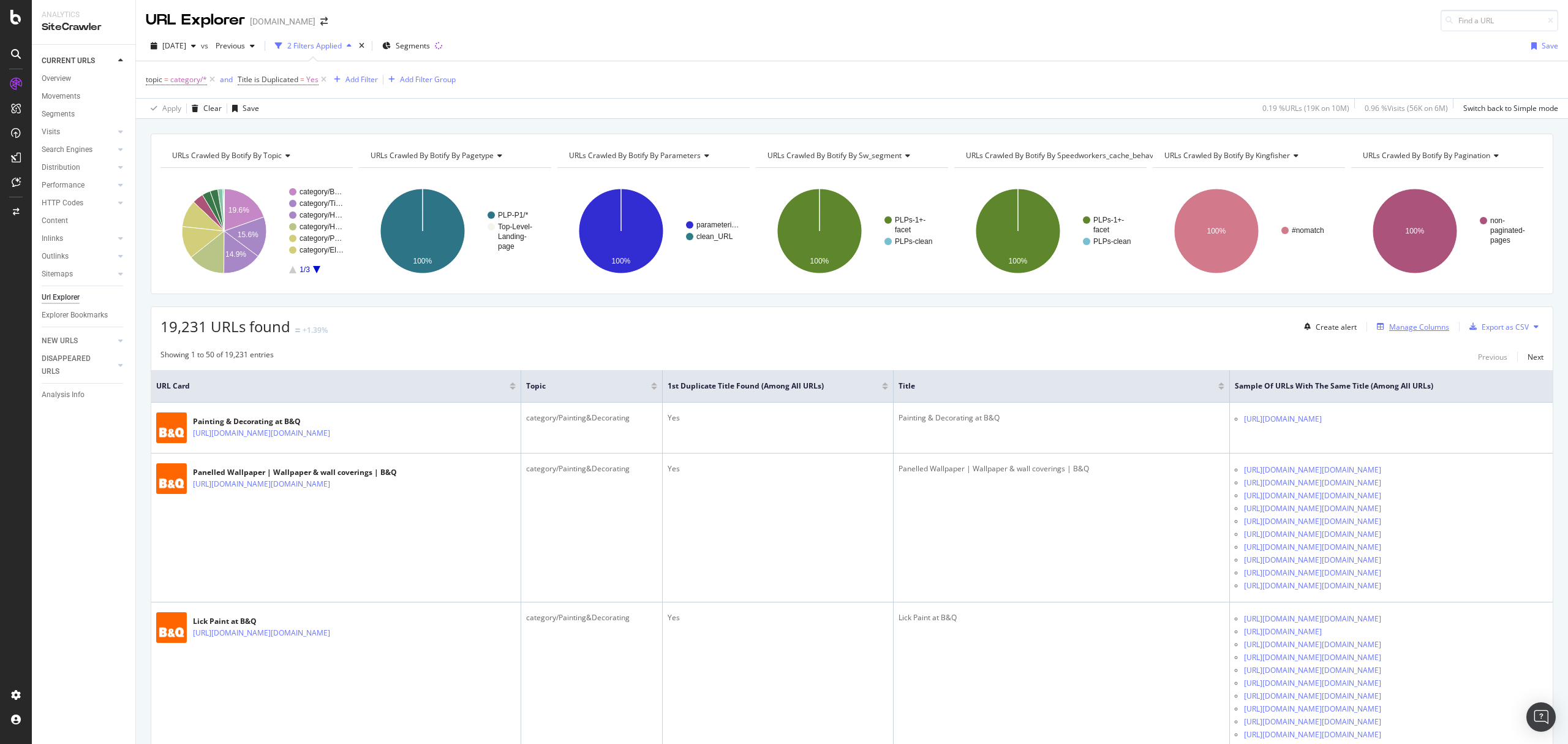
click at [1389, 329] on div "Manage Columns" at bounding box center [1419, 326] width 60 height 10
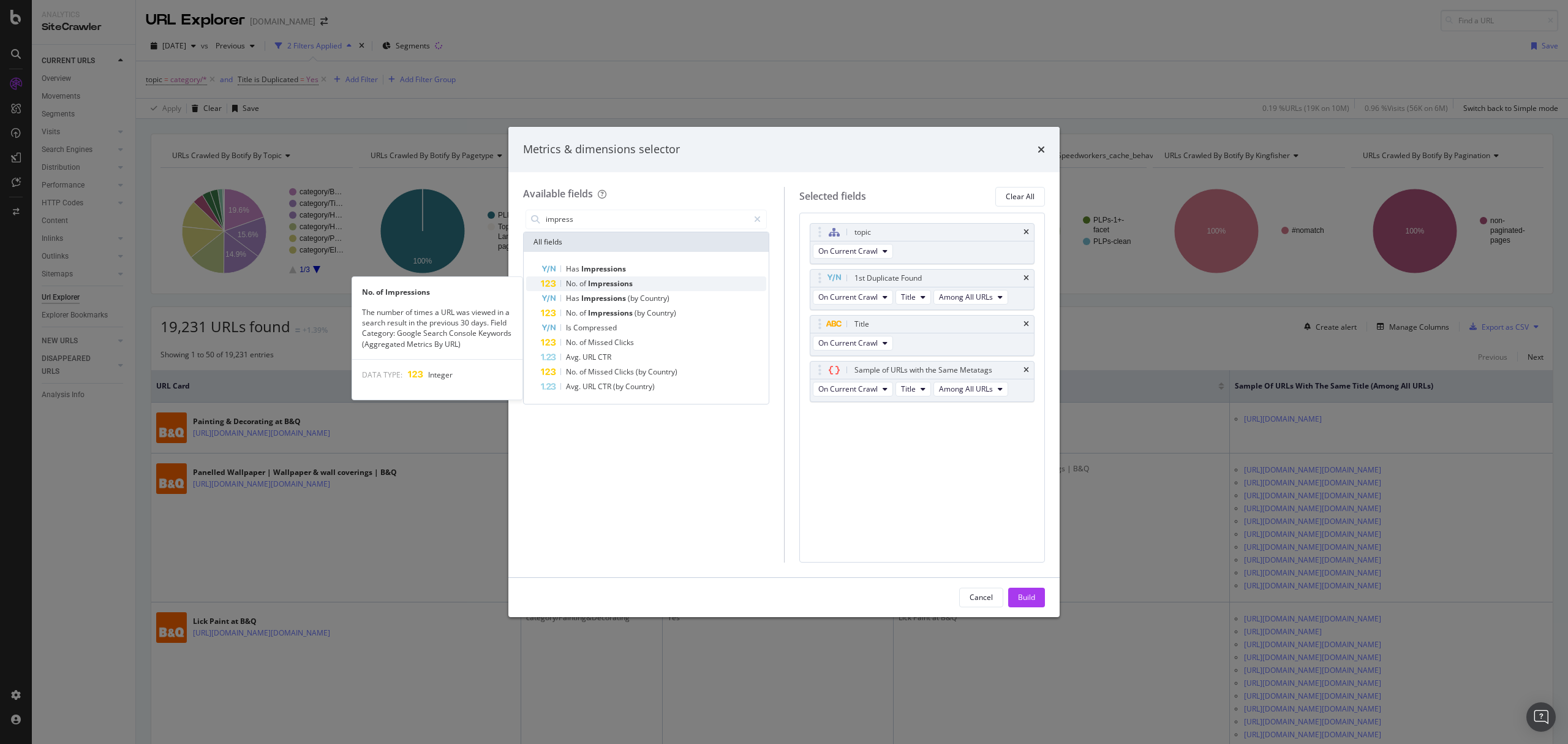
type input "impress"
click at [606, 277] on div "No. of Impressions" at bounding box center [653, 284] width 225 height 15
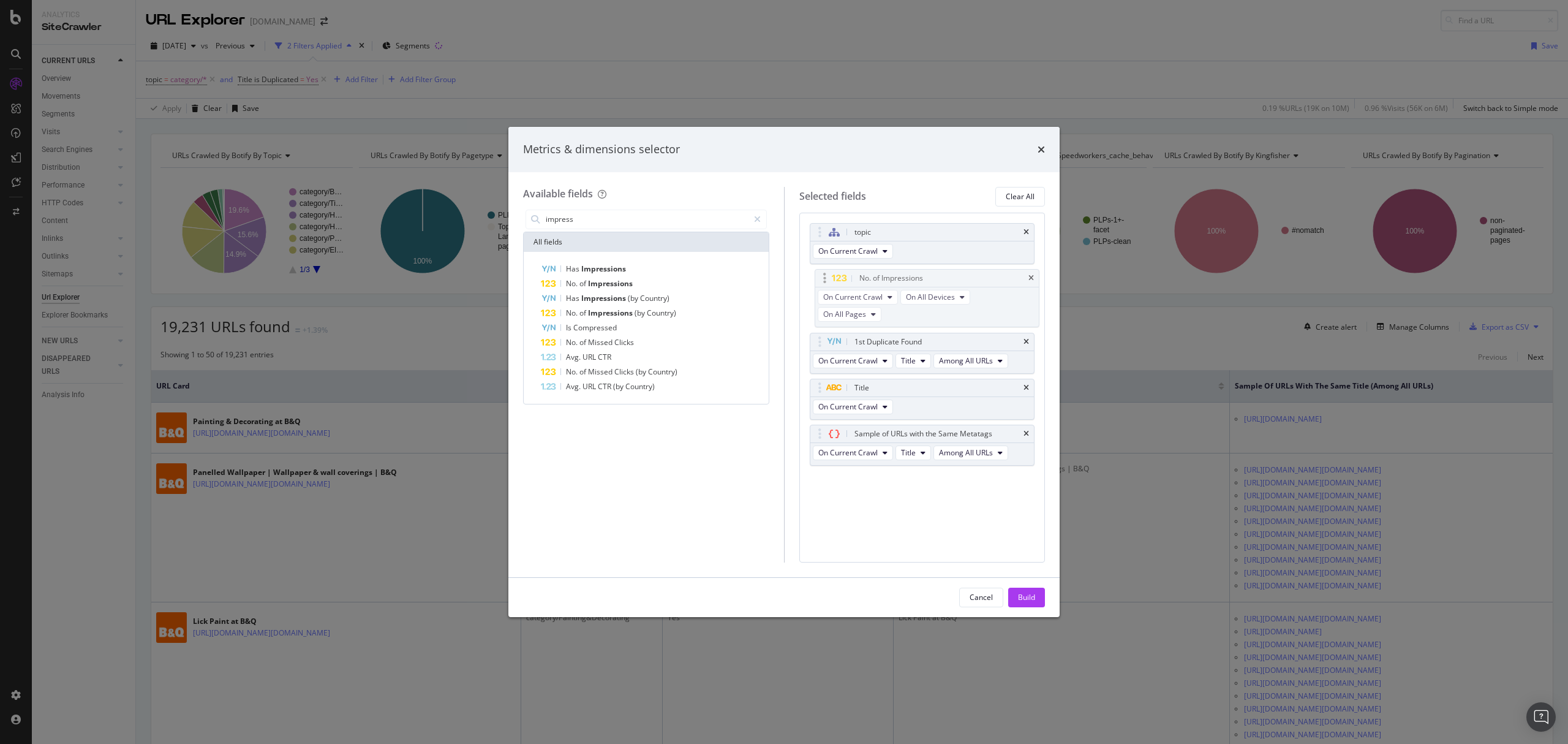
drag, startPoint x: 817, startPoint y: 422, endPoint x: 821, endPoint y: 282, distance: 140.1
click at [821, 282] on body "Analytics SiteCrawler CURRENT URLS Overview Movements Segments Visits Analysis …" at bounding box center [784, 372] width 1568 height 744
click at [1020, 340] on div "1st Duplicate Found" at bounding box center [923, 341] width 225 height 17
click at [1025, 339] on icon "times" at bounding box center [1026, 341] width 5 height 7
click at [1030, 590] on div "Build" at bounding box center [1026, 597] width 17 height 18
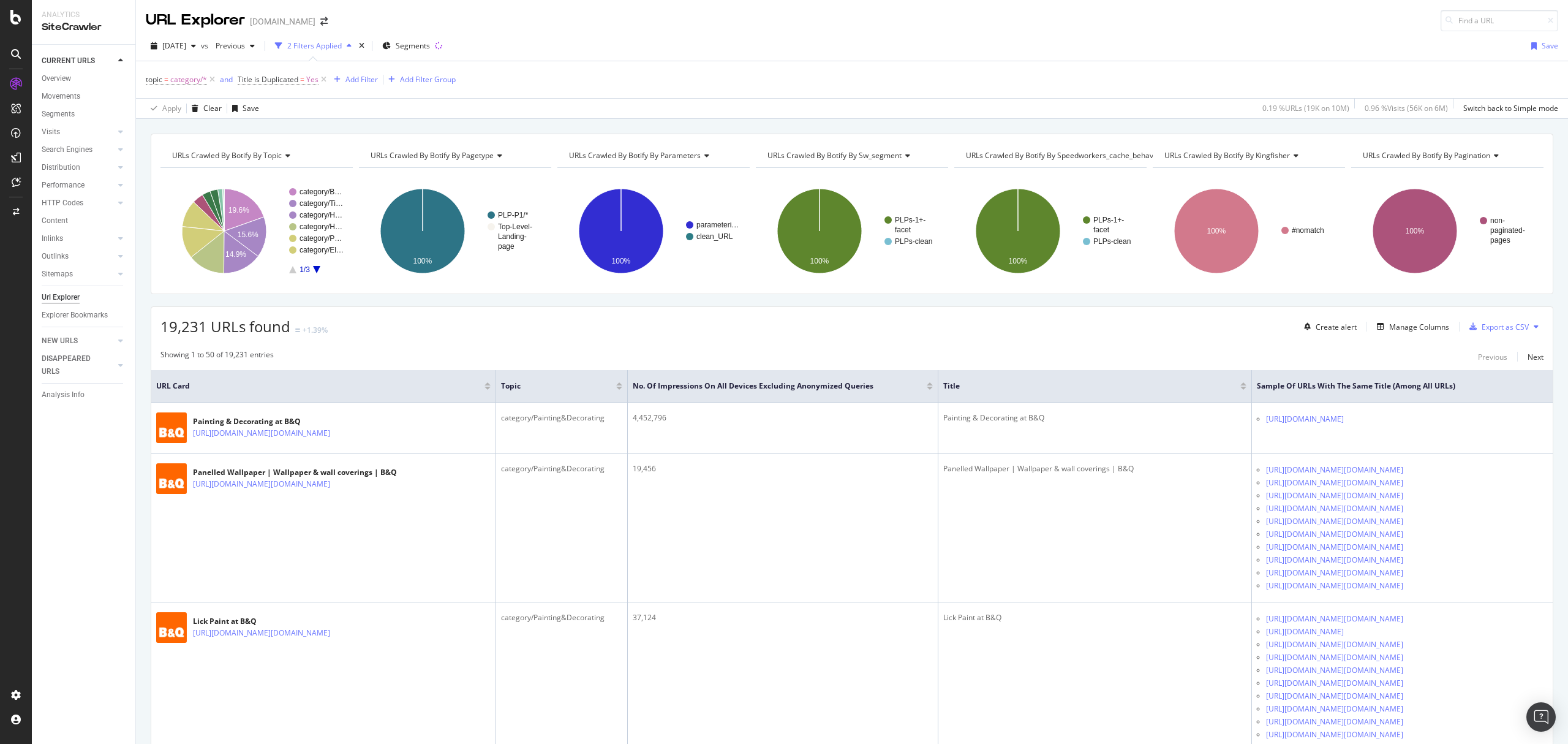
click at [926, 388] on div at bounding box center [929, 387] width 6 height 3
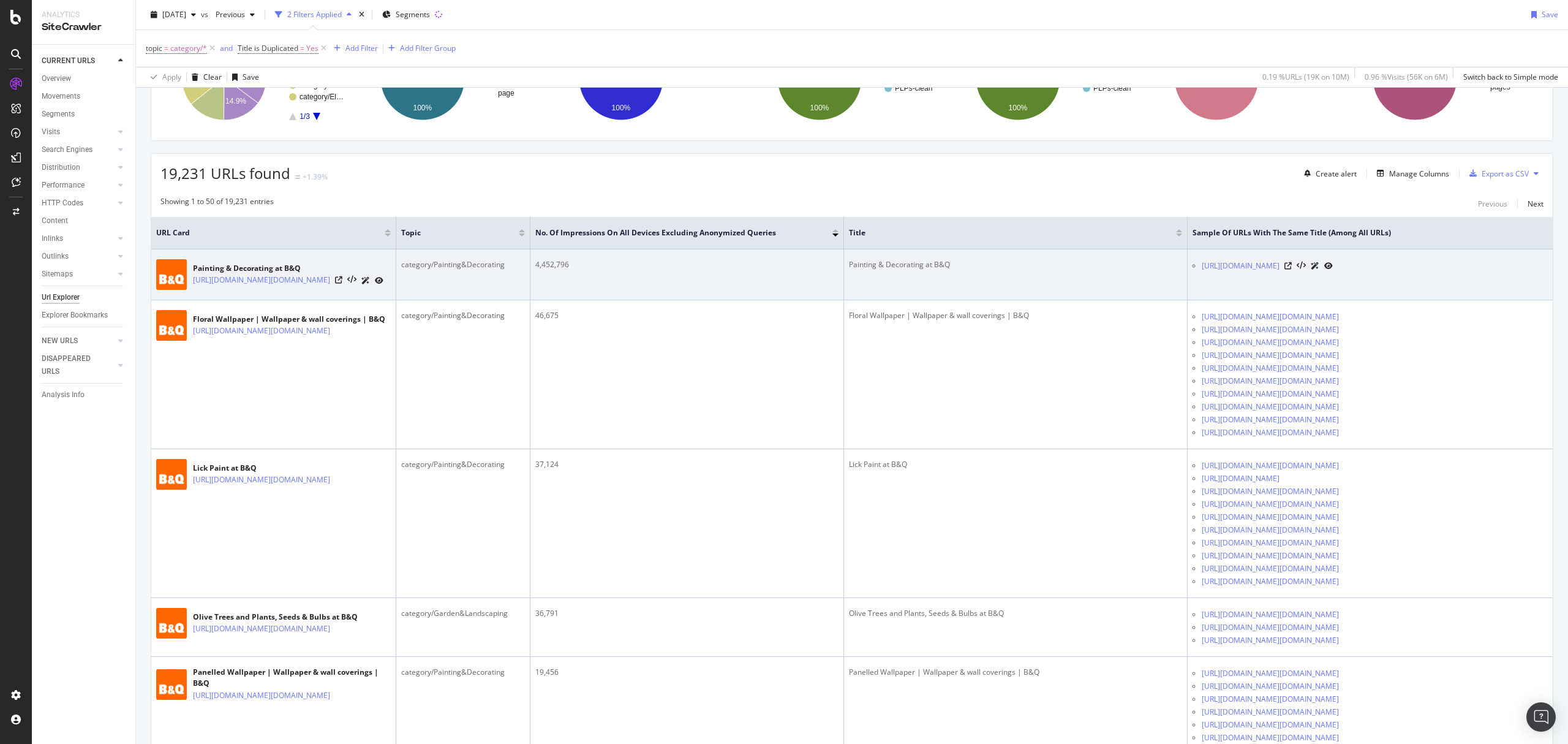
scroll to position [245, 0]
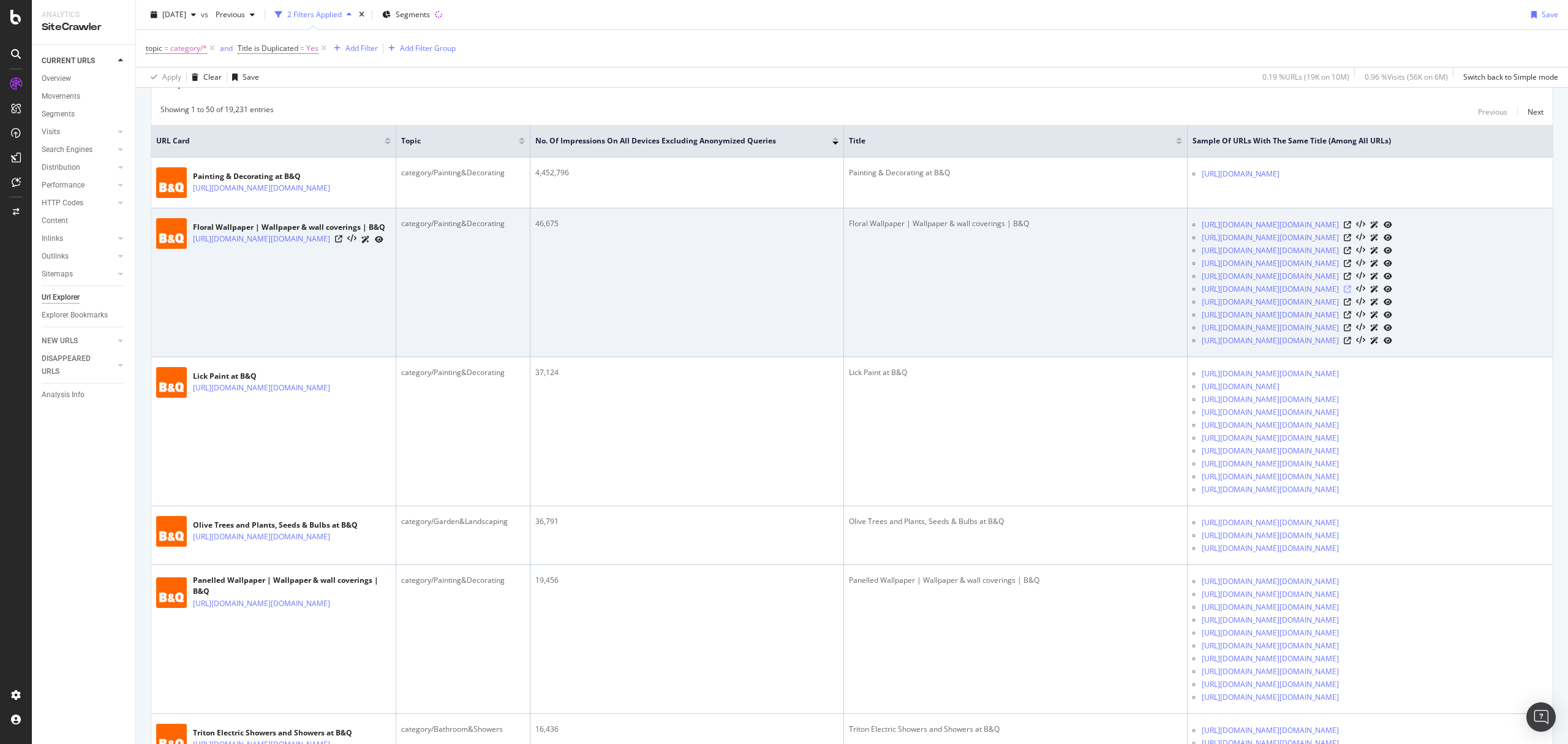
click at [1351, 293] on icon at bounding box center [1347, 289] width 7 height 7
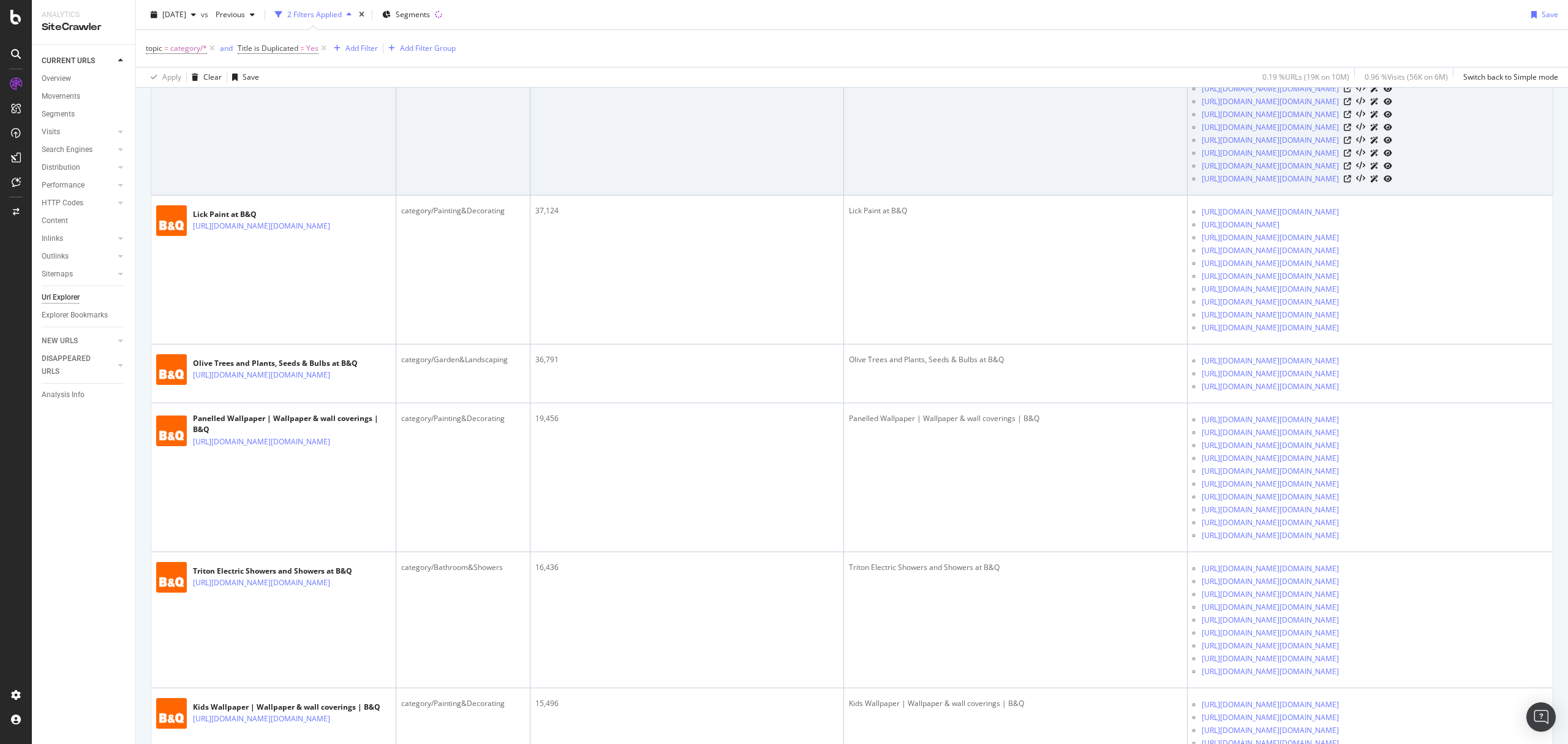
scroll to position [408, 0]
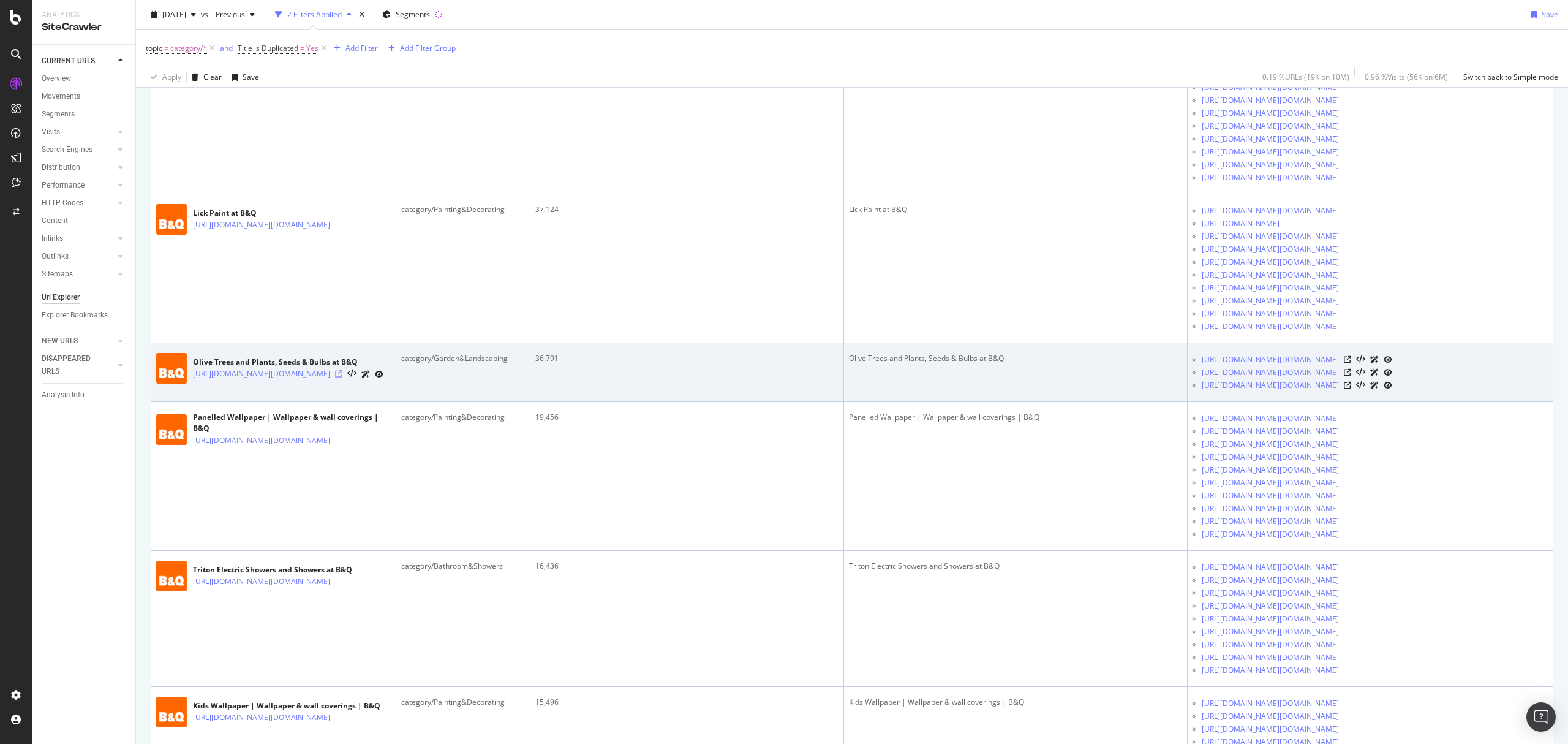
click at [342, 377] on icon at bounding box center [339, 373] width 7 height 7
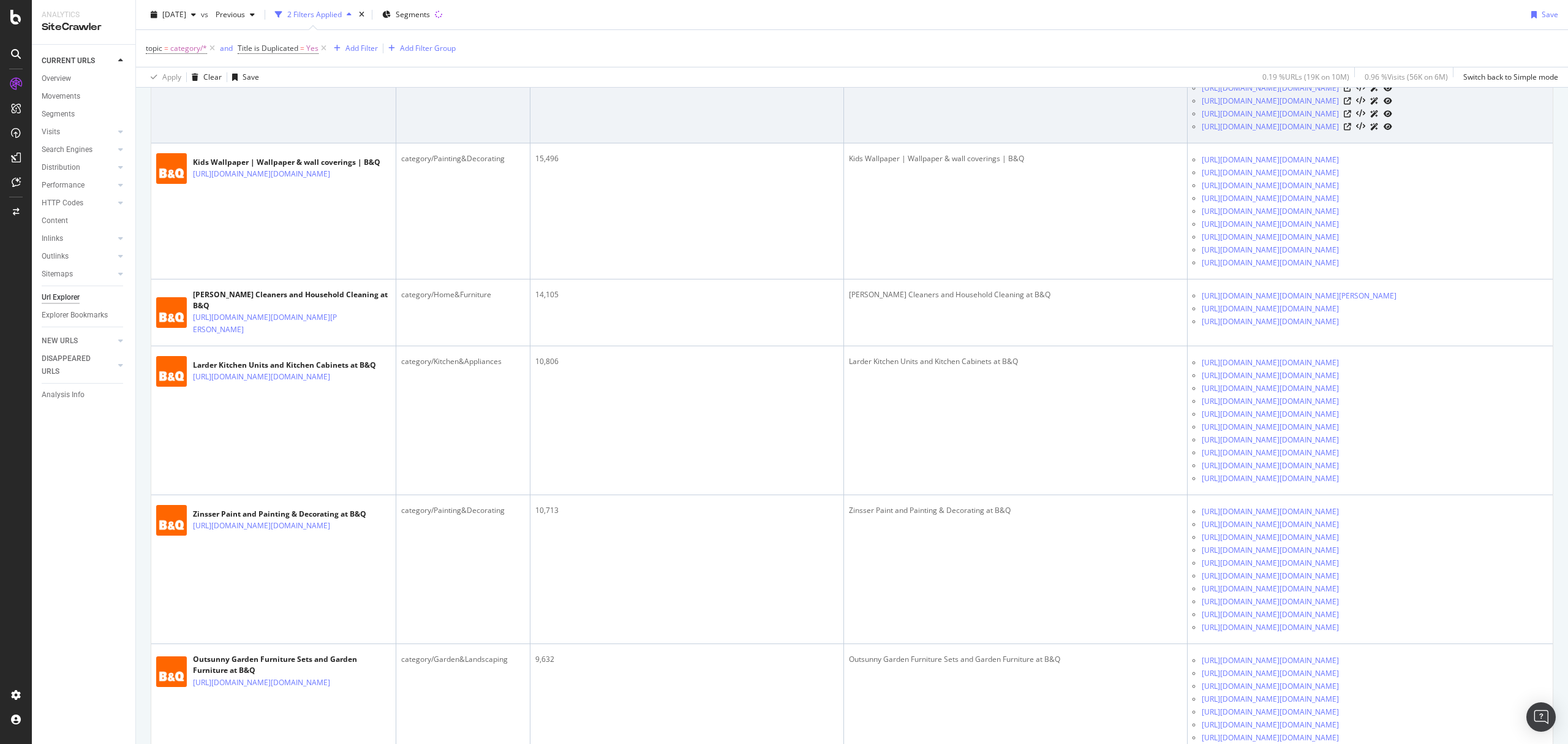
scroll to position [980, 0]
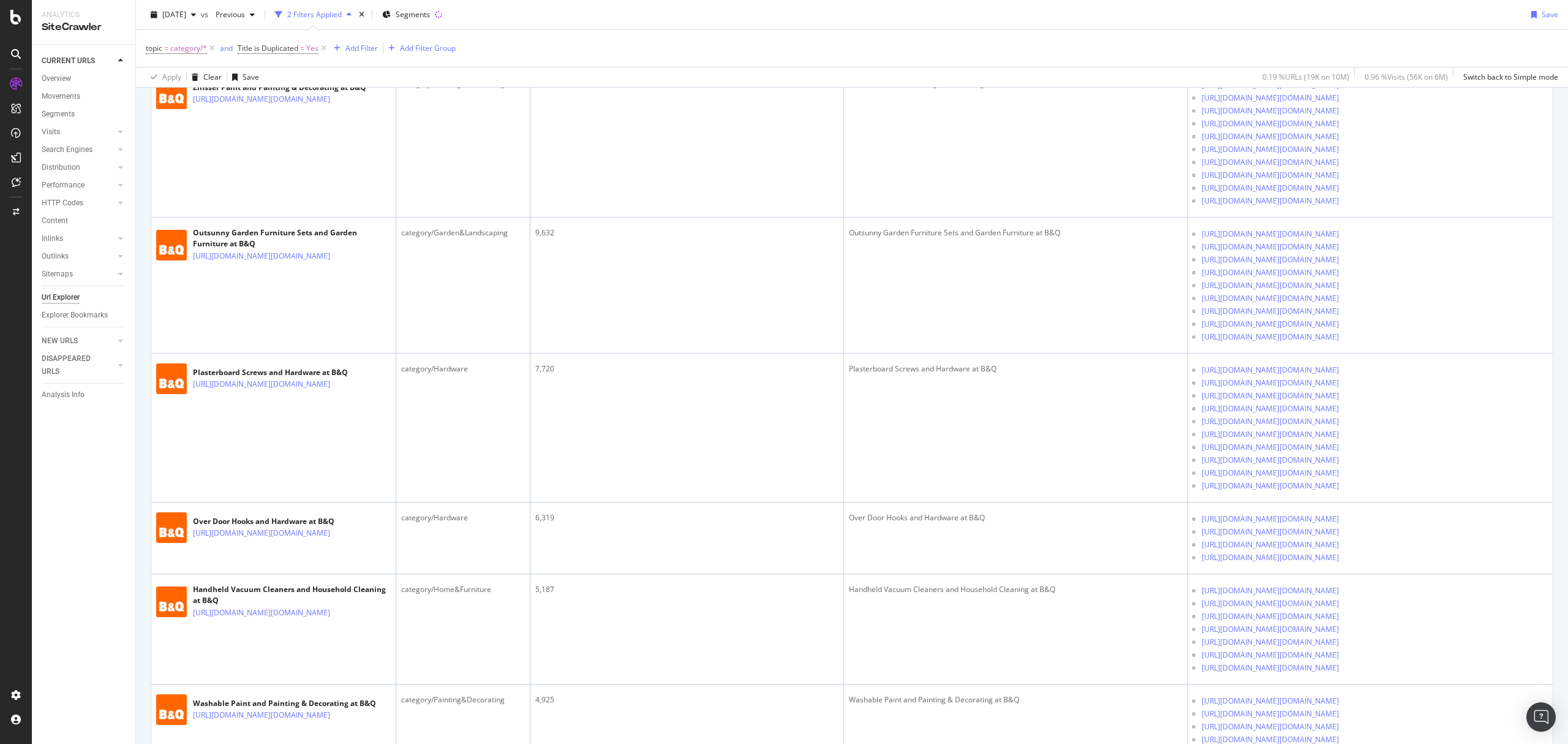
scroll to position [1388, 0]
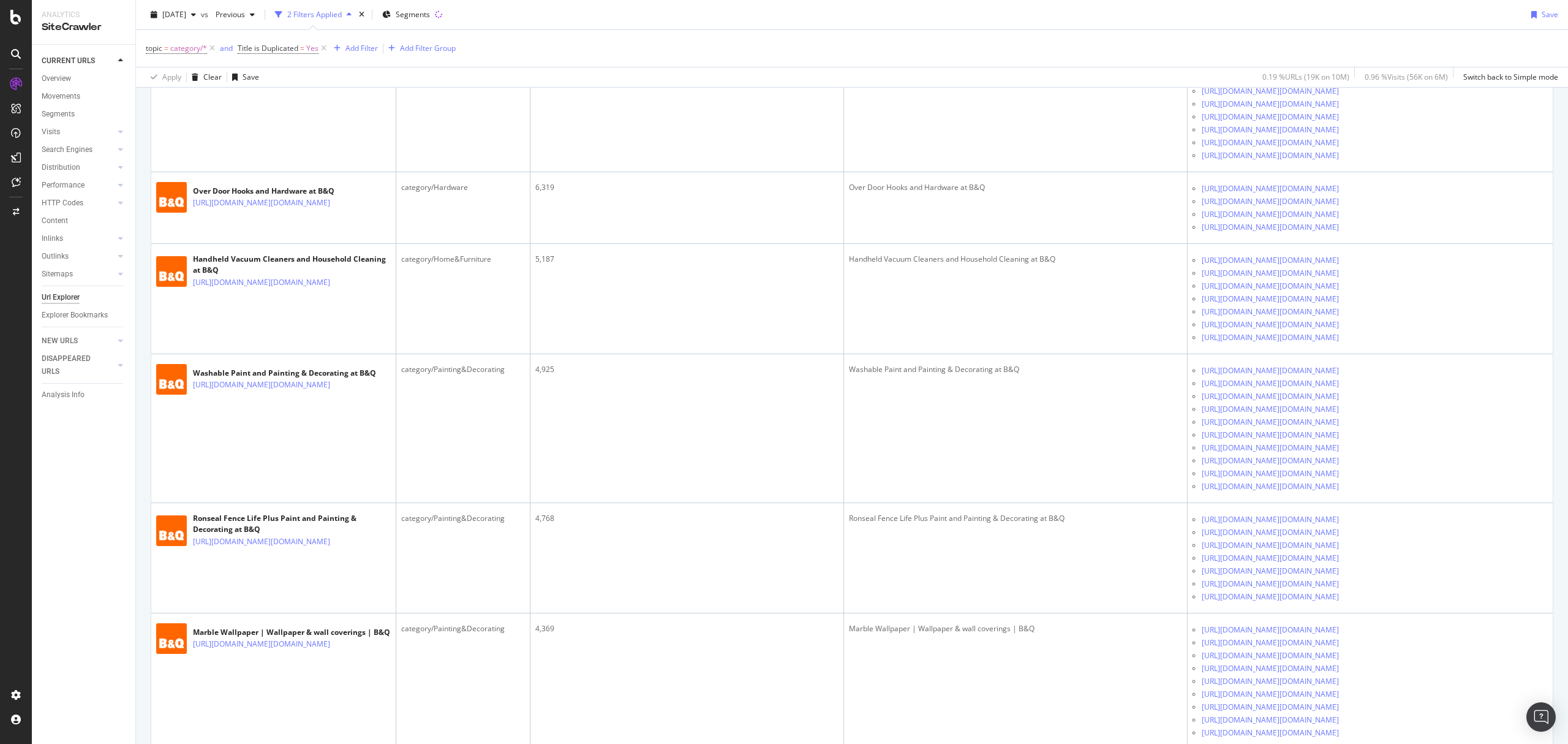
scroll to position [1797, 0]
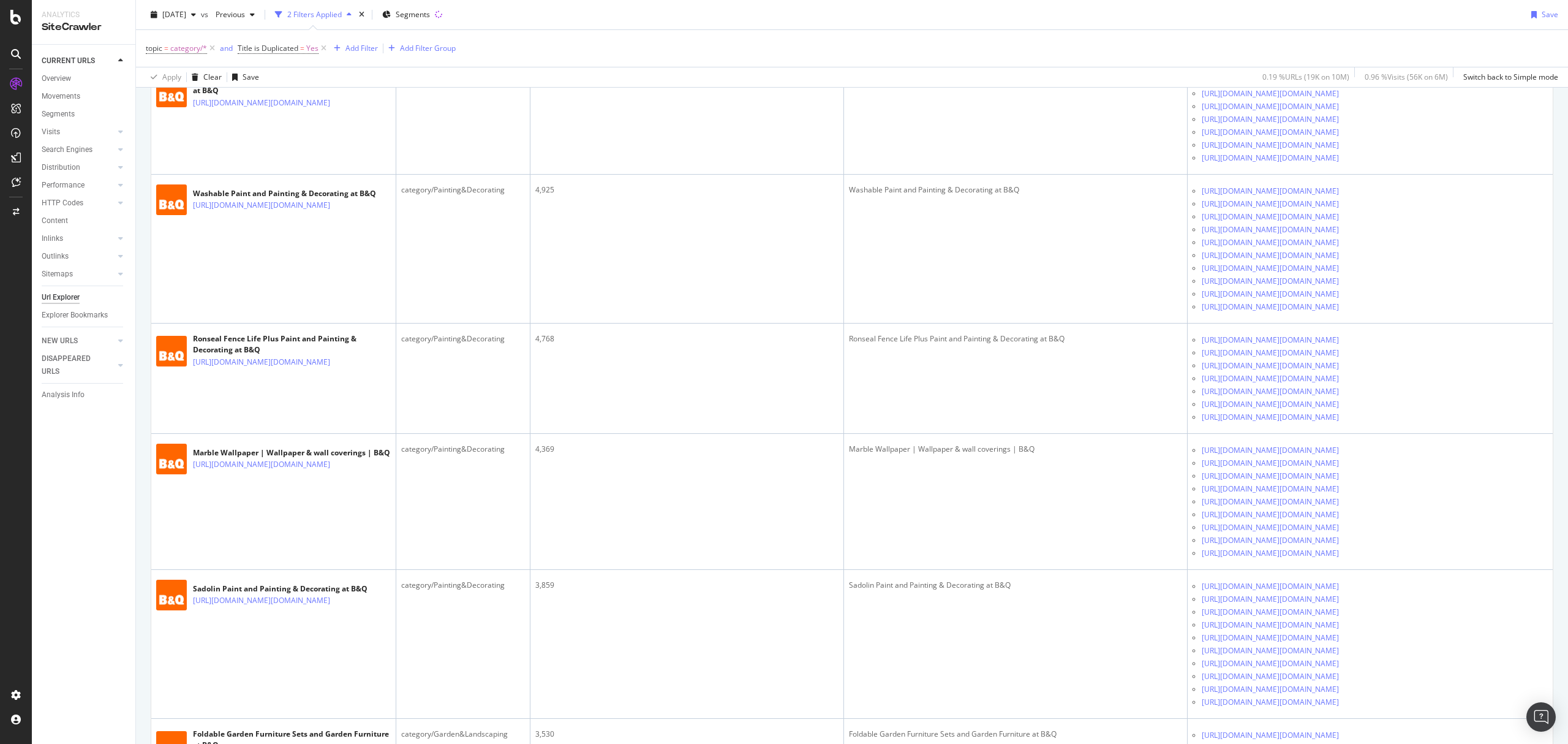
scroll to position [1960, 0]
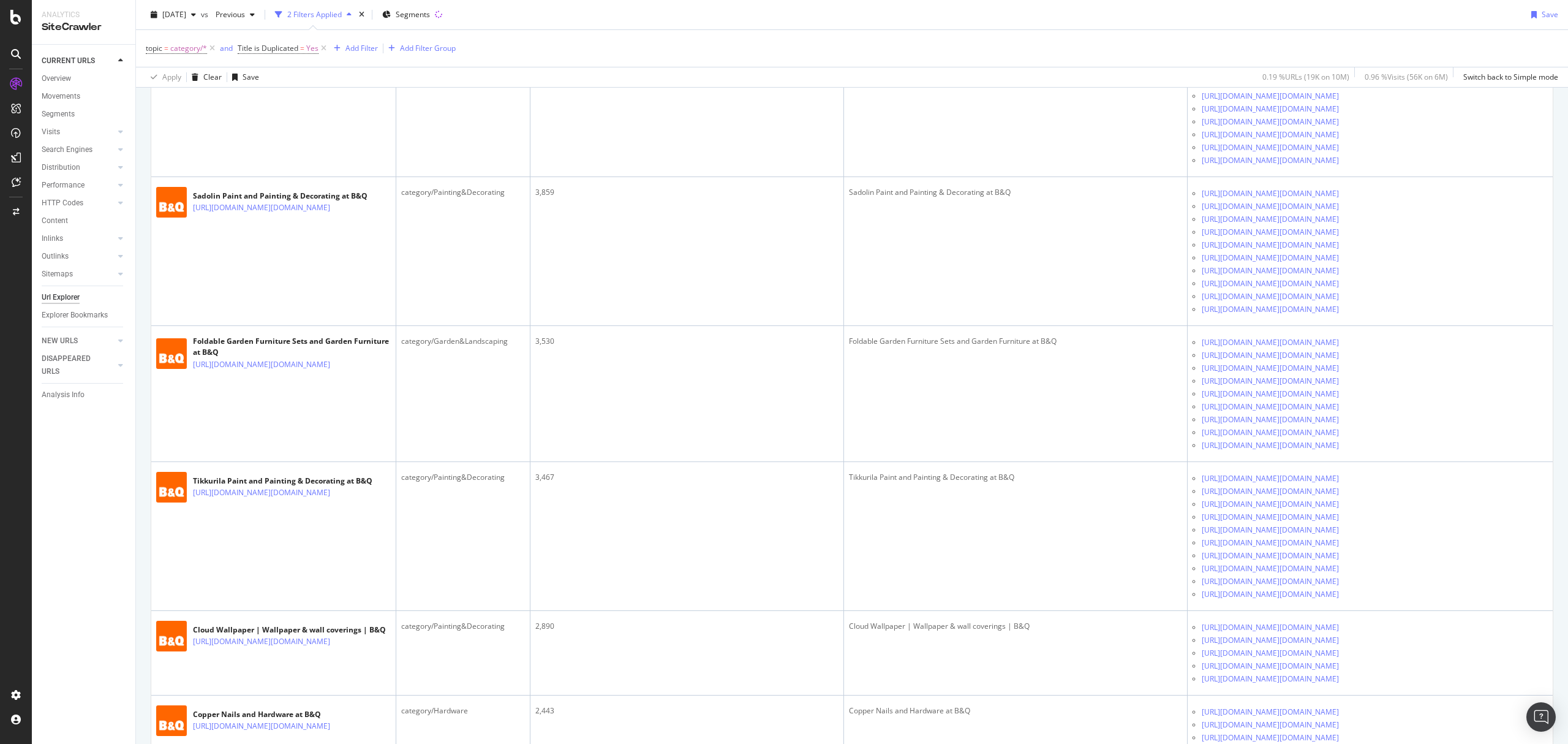
scroll to position [2287, 0]
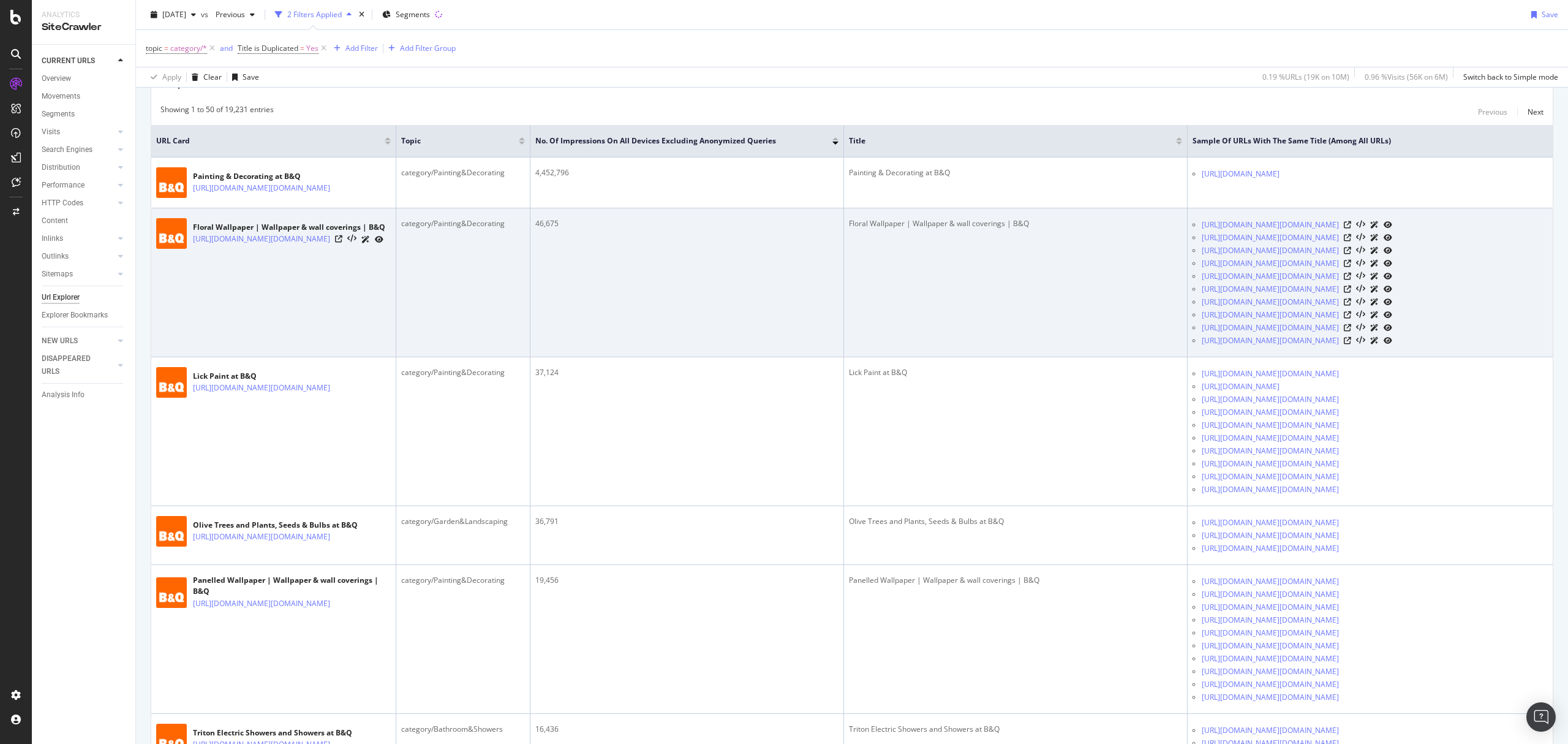
scroll to position [163, 0]
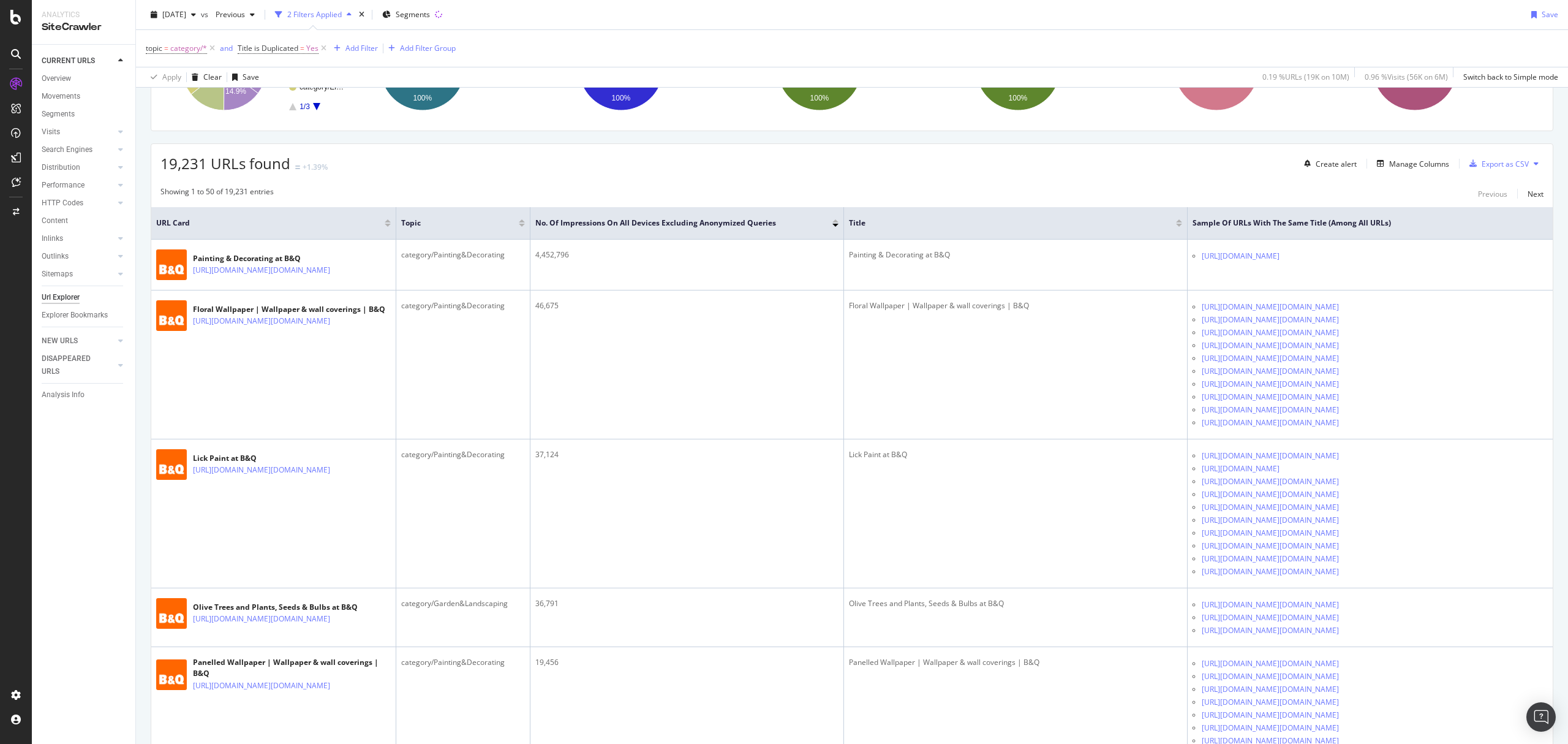
click at [934, 171] on div "19,231 URLs found +1.39% Create alert Manage Columns Export as CSV" at bounding box center [852, 159] width 1401 height 30
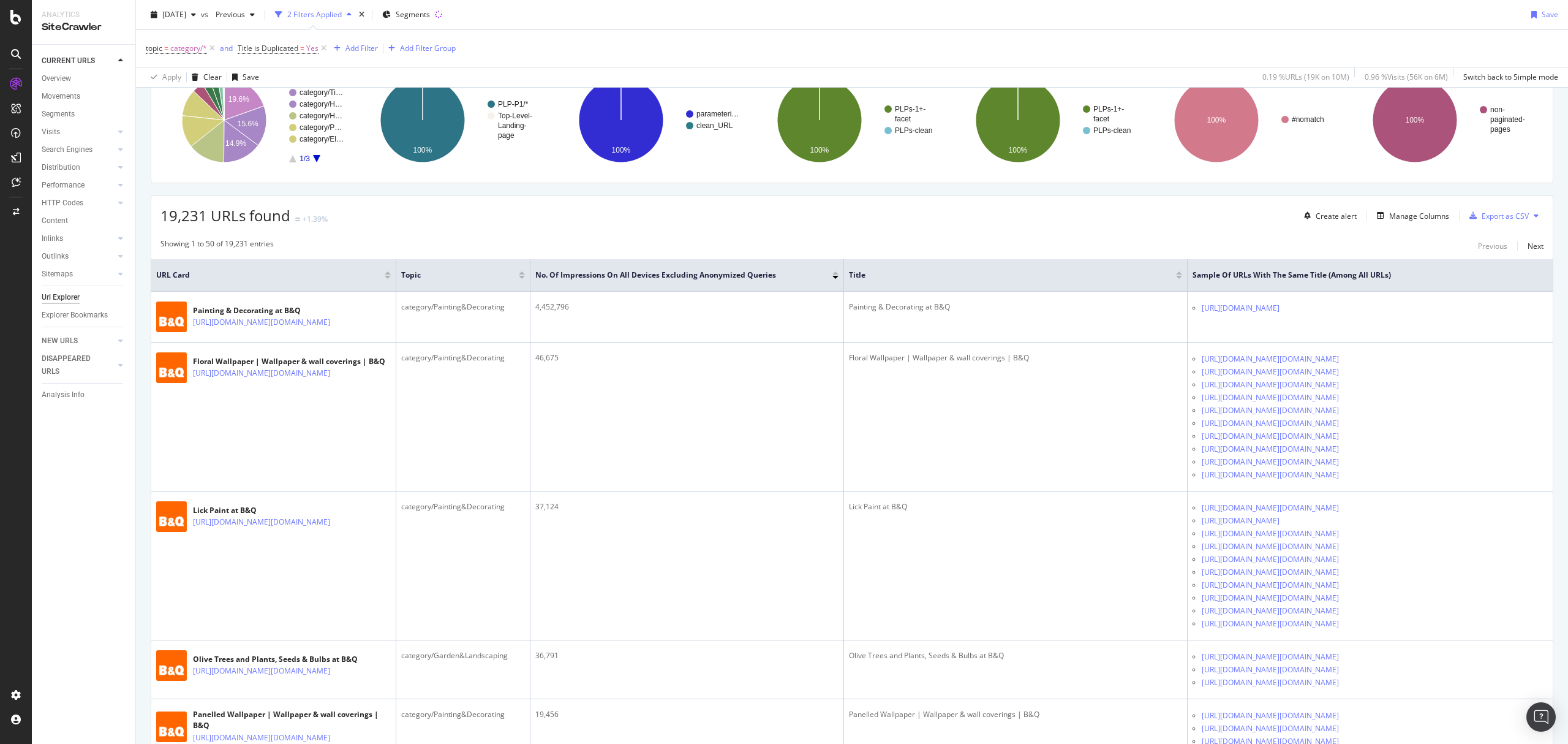
scroll to position [81, 0]
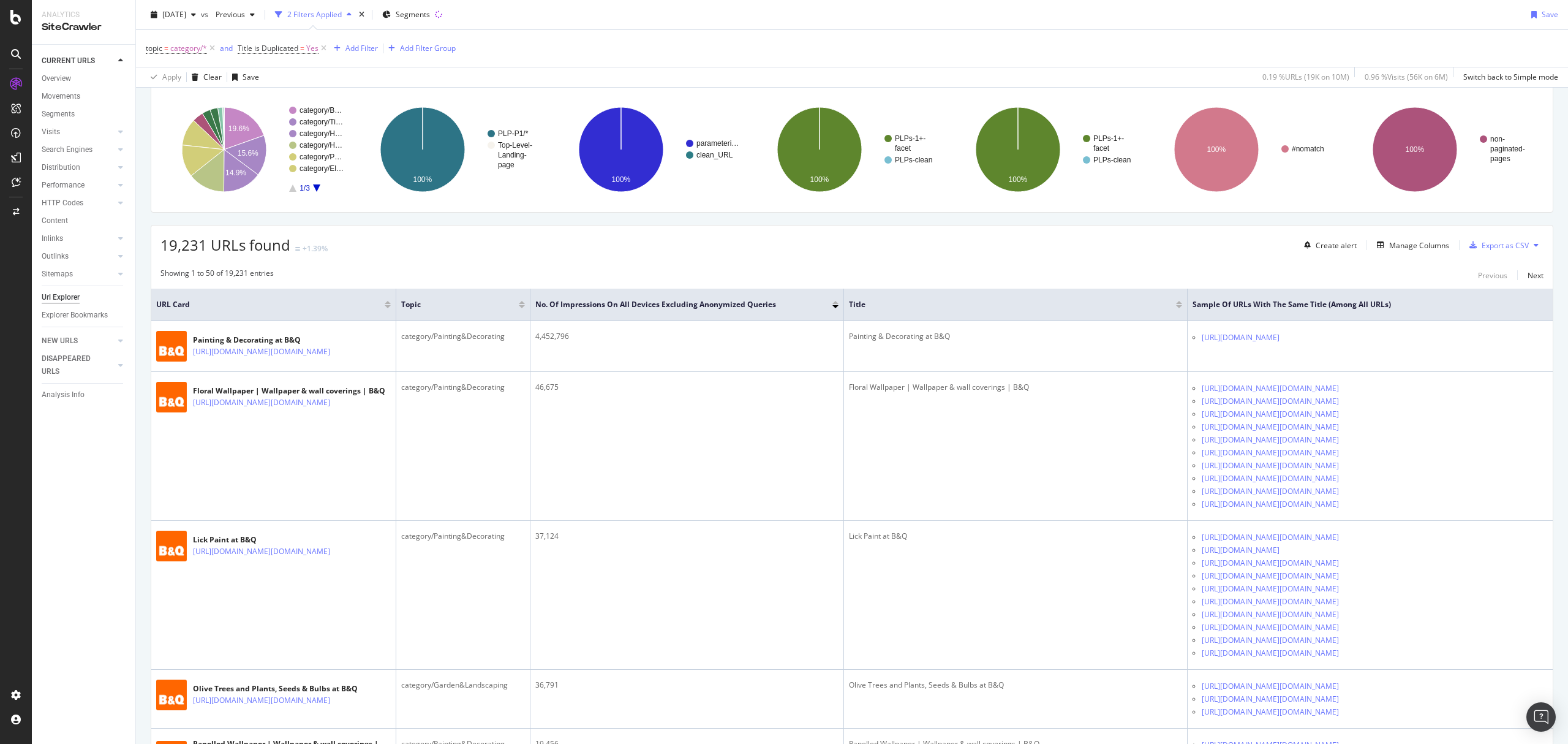
click at [956, 230] on div "19,231 URLs found +1.39% Create alert Manage Columns Export as CSV" at bounding box center [852, 240] width 1401 height 30
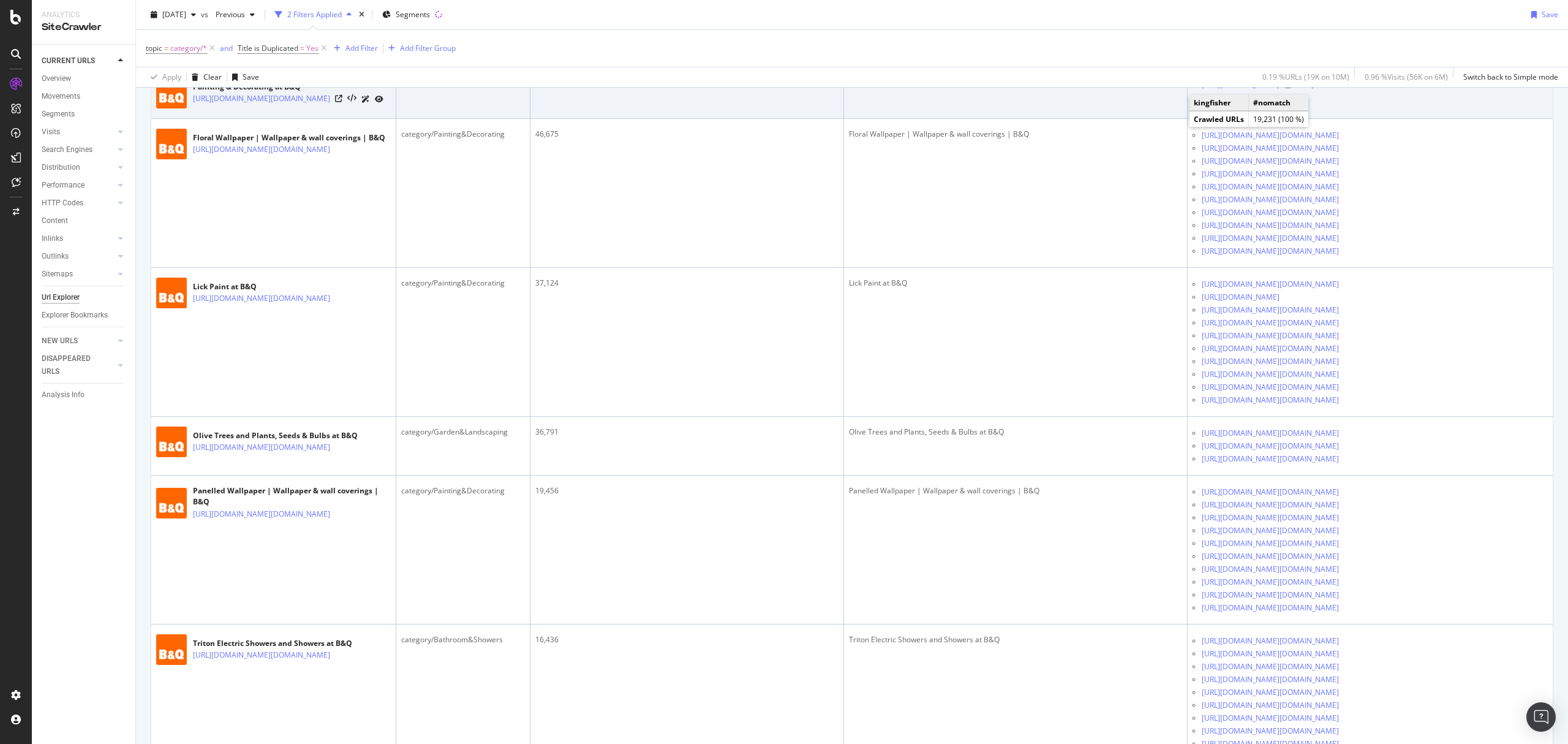
scroll to position [163, 0]
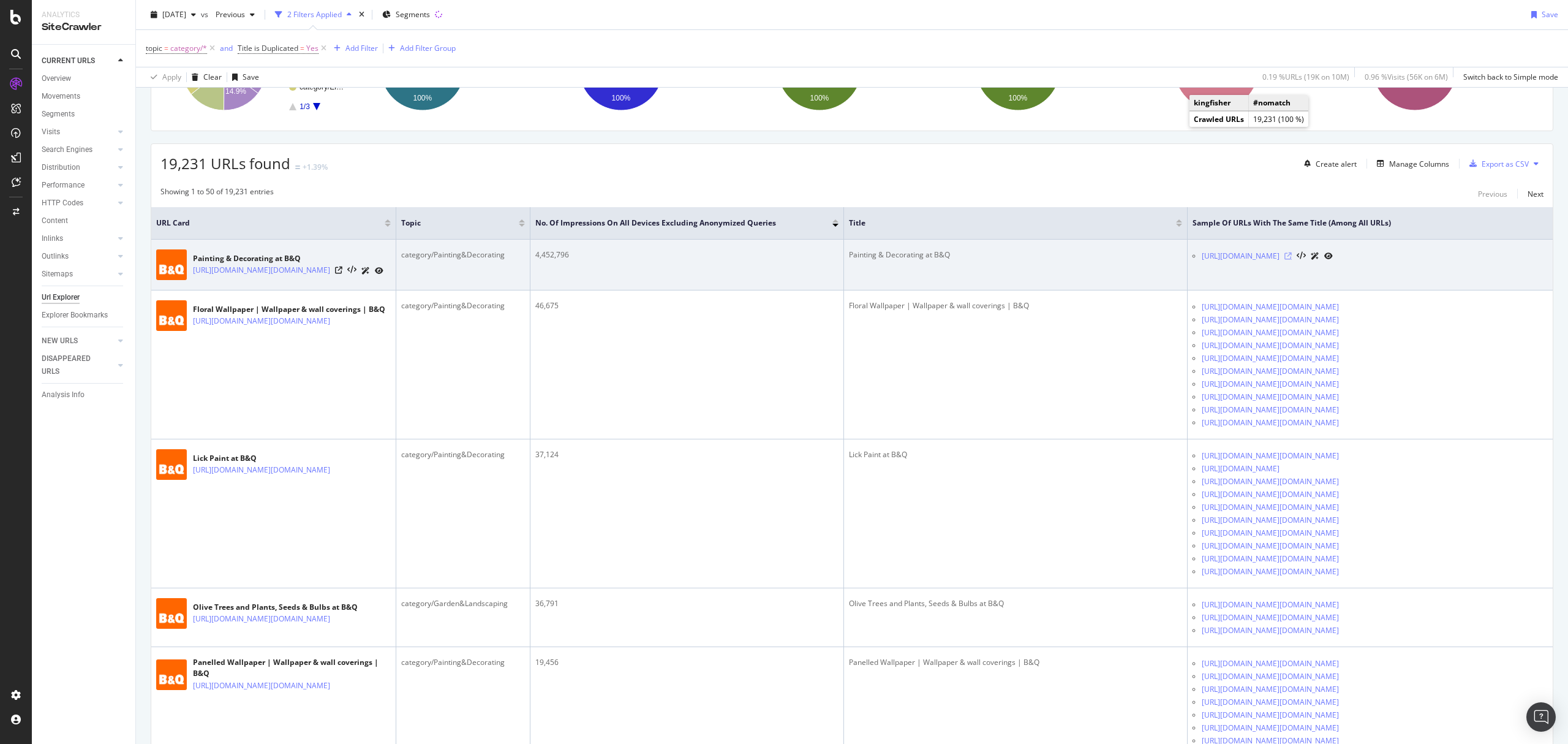
click at [1291, 257] on icon at bounding box center [1288, 256] width 7 height 7
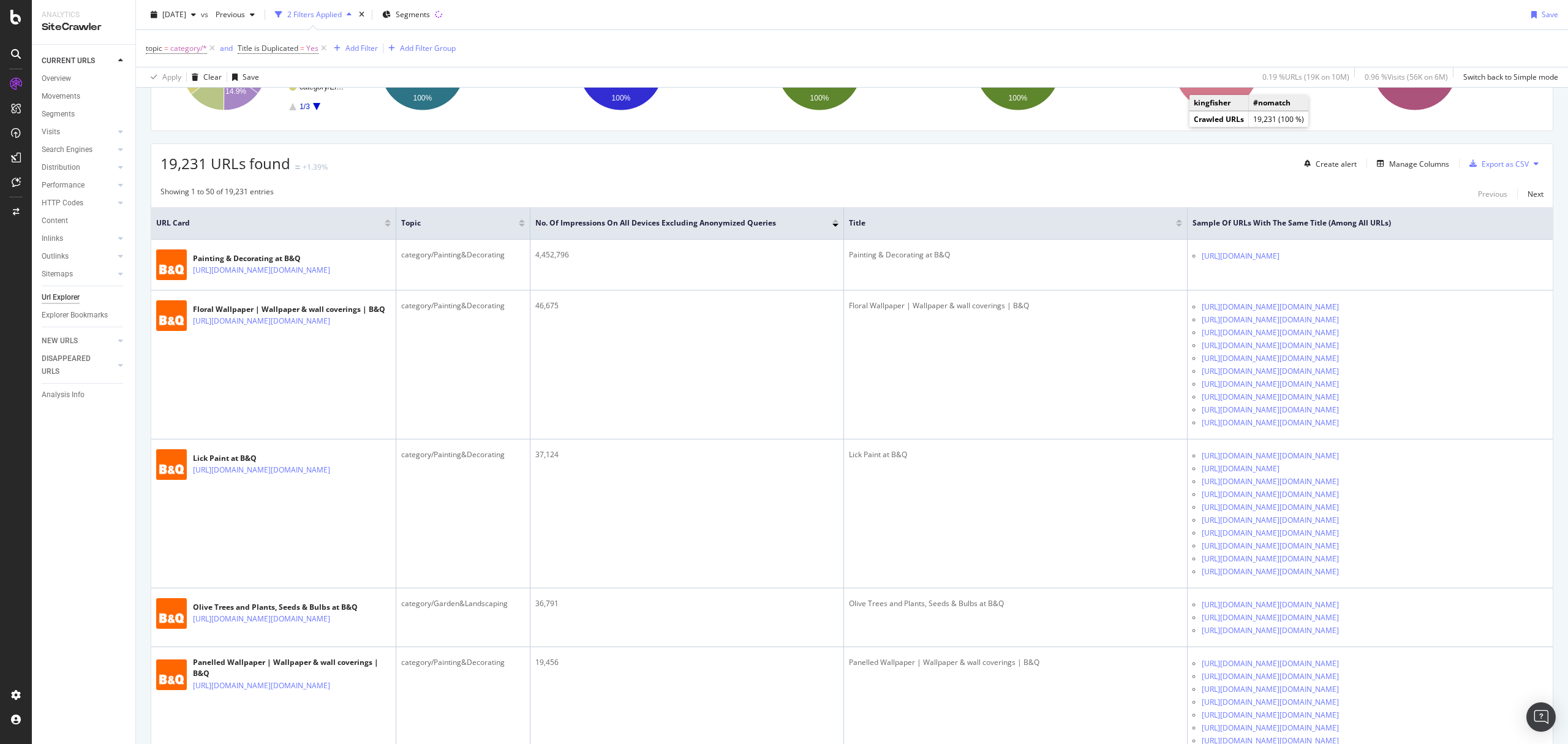
click at [794, 168] on div "19,231 URLs found +1.39% Create alert Manage Columns Export as CSV" at bounding box center [852, 159] width 1401 height 30
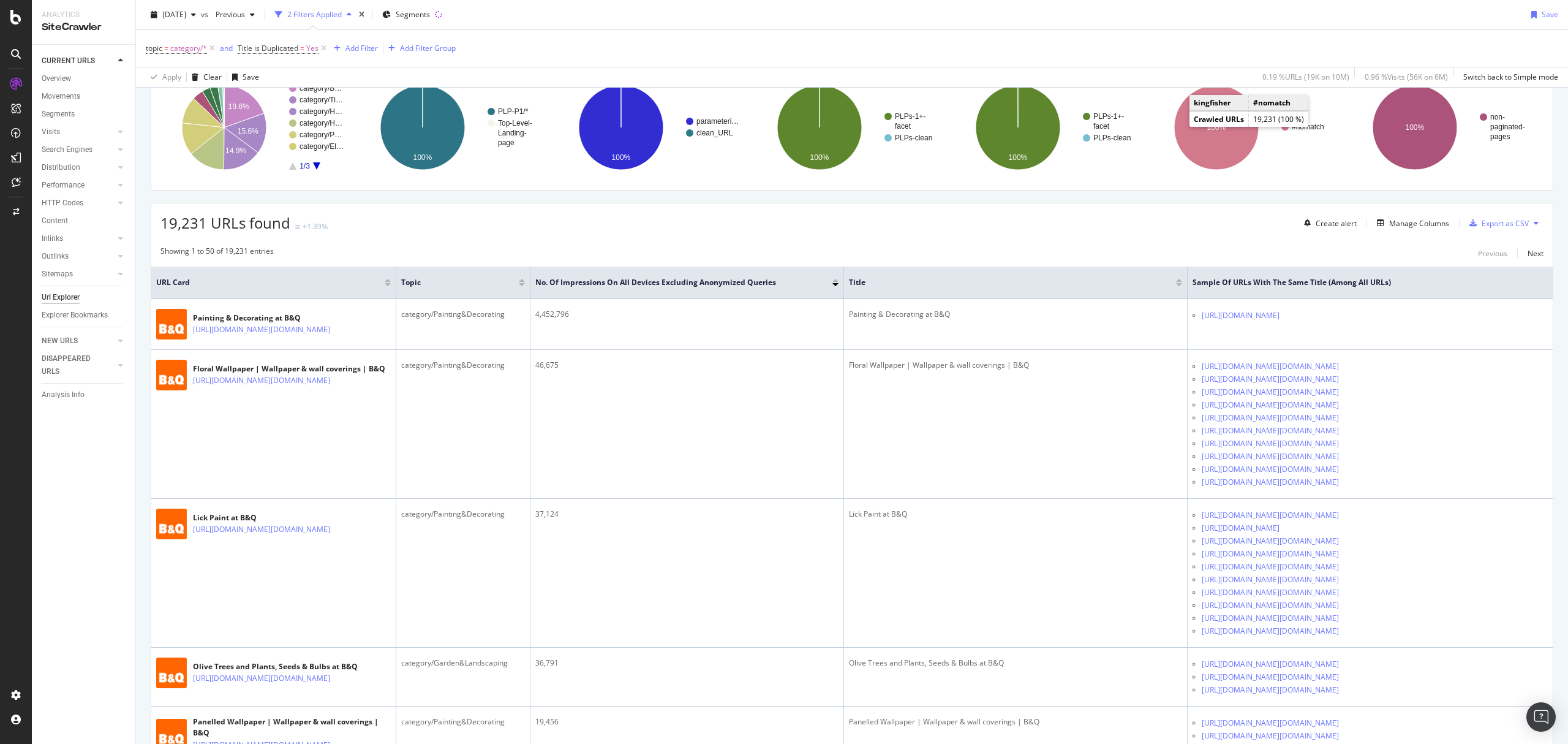
scroll to position [0, 0]
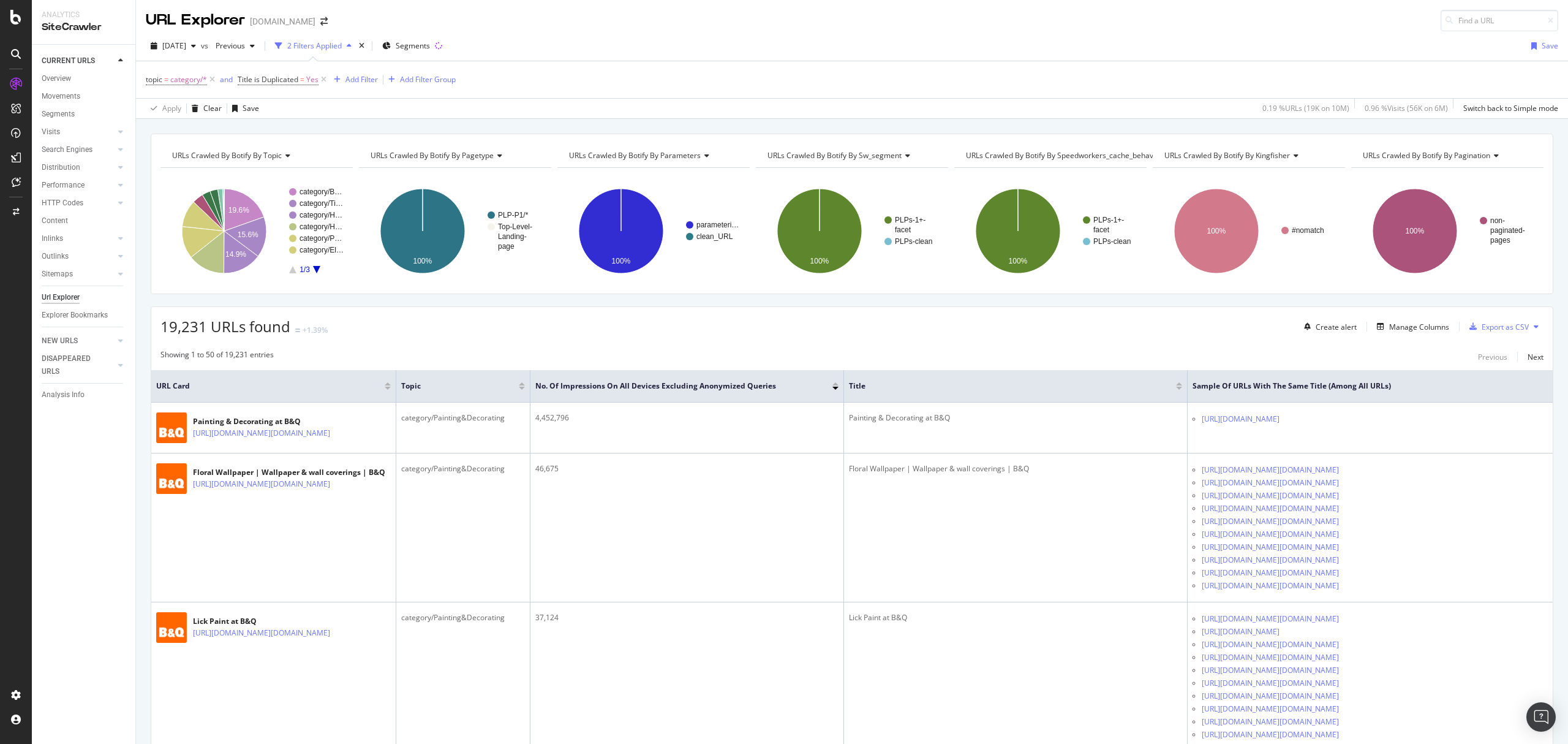
click at [1071, 312] on div "19,231 URLs found +1.39% Create alert Manage Columns Export as CSV" at bounding box center [852, 321] width 1401 height 30
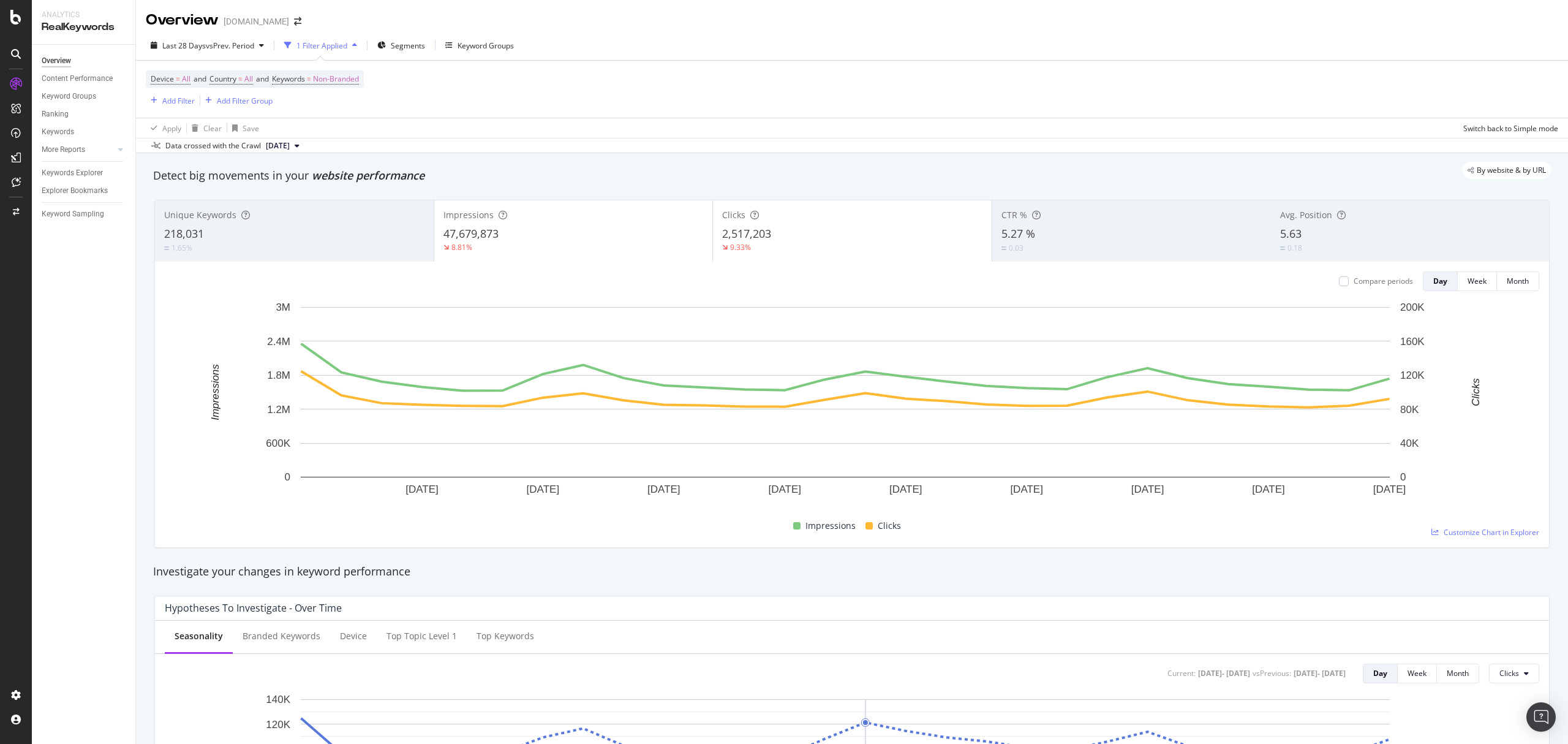
scroll to position [765, 0]
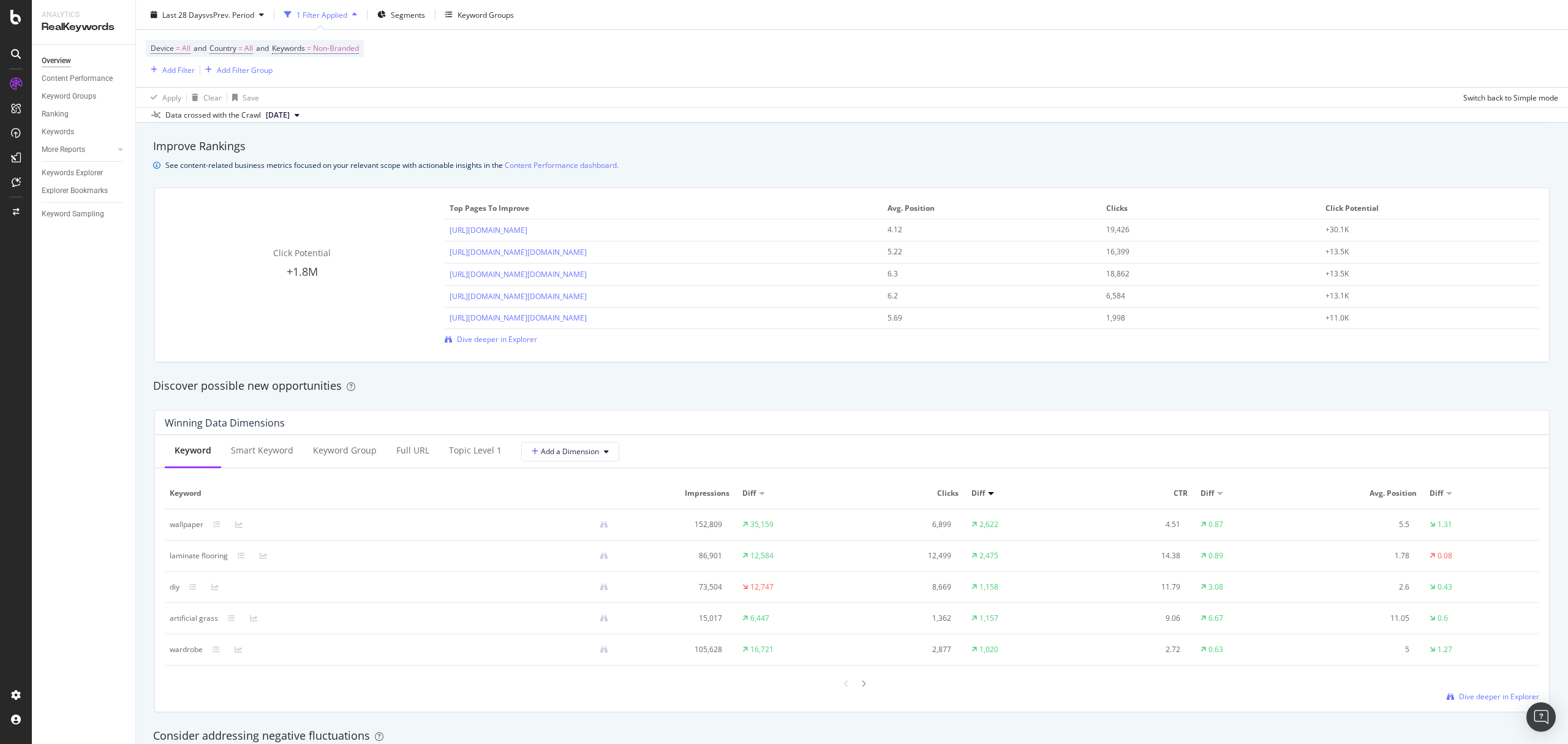
scroll to position [846, 0]
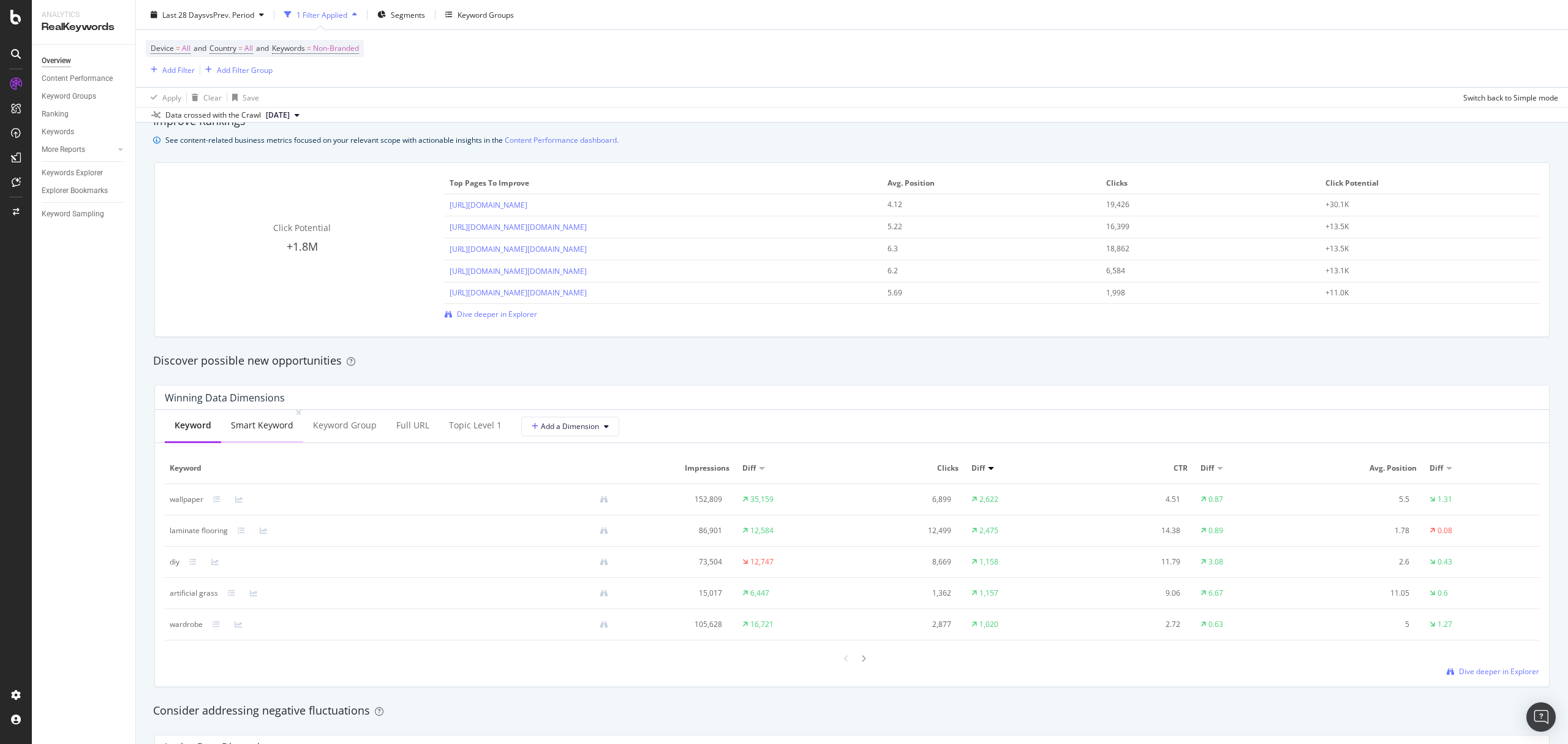
click at [256, 431] on div "Smart Keyword" at bounding box center [262, 424] width 62 height 12
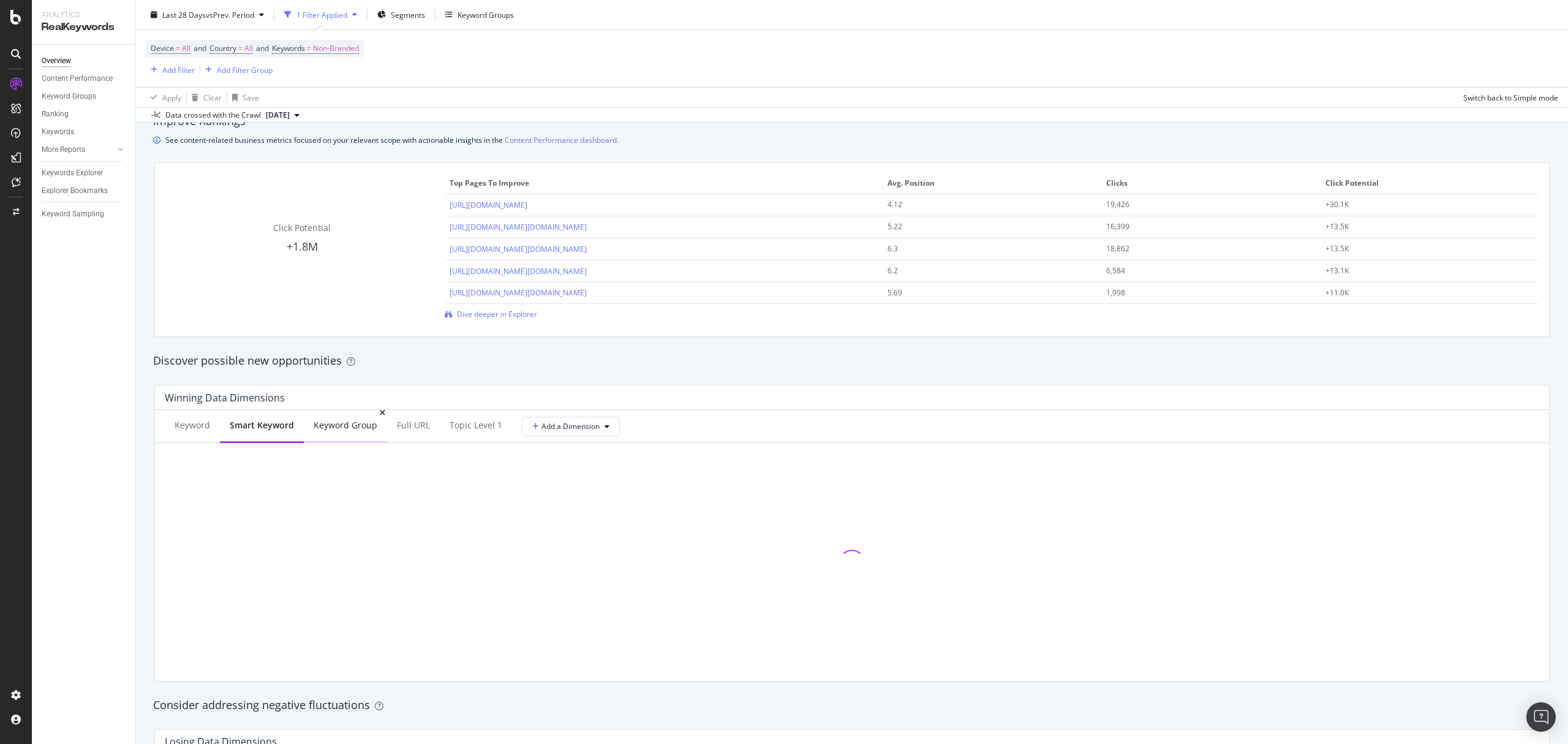
click at [332, 430] on div "Keyword Group" at bounding box center [346, 424] width 64 height 12
click at [182, 422] on div "Keyword" at bounding box center [192, 424] width 36 height 12
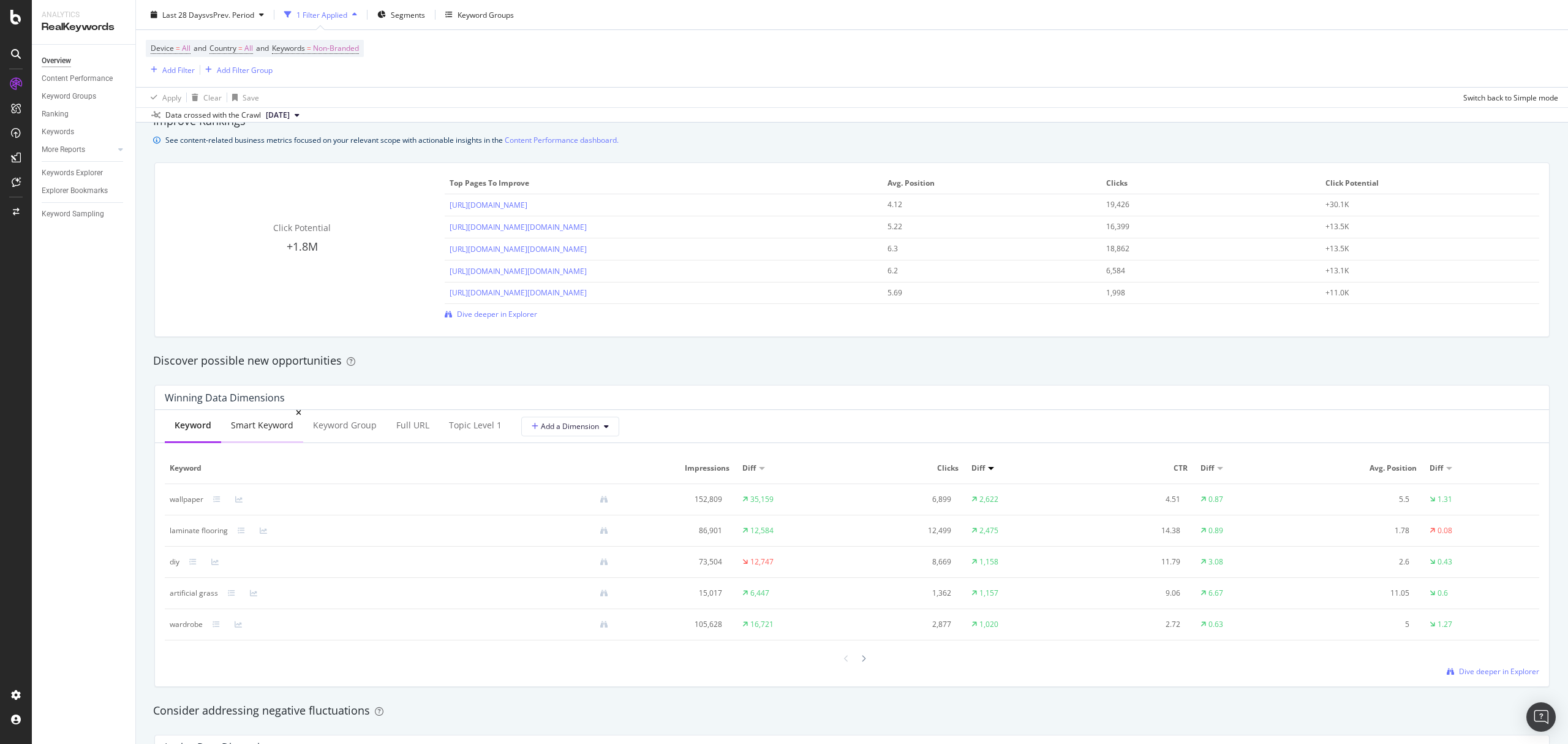
click at [262, 422] on div "Smart Keyword" at bounding box center [262, 424] width 62 height 12
click at [340, 427] on div "Keyword Group" at bounding box center [346, 424] width 64 height 12
click at [401, 424] on div "Full URL" at bounding box center [413, 424] width 33 height 12
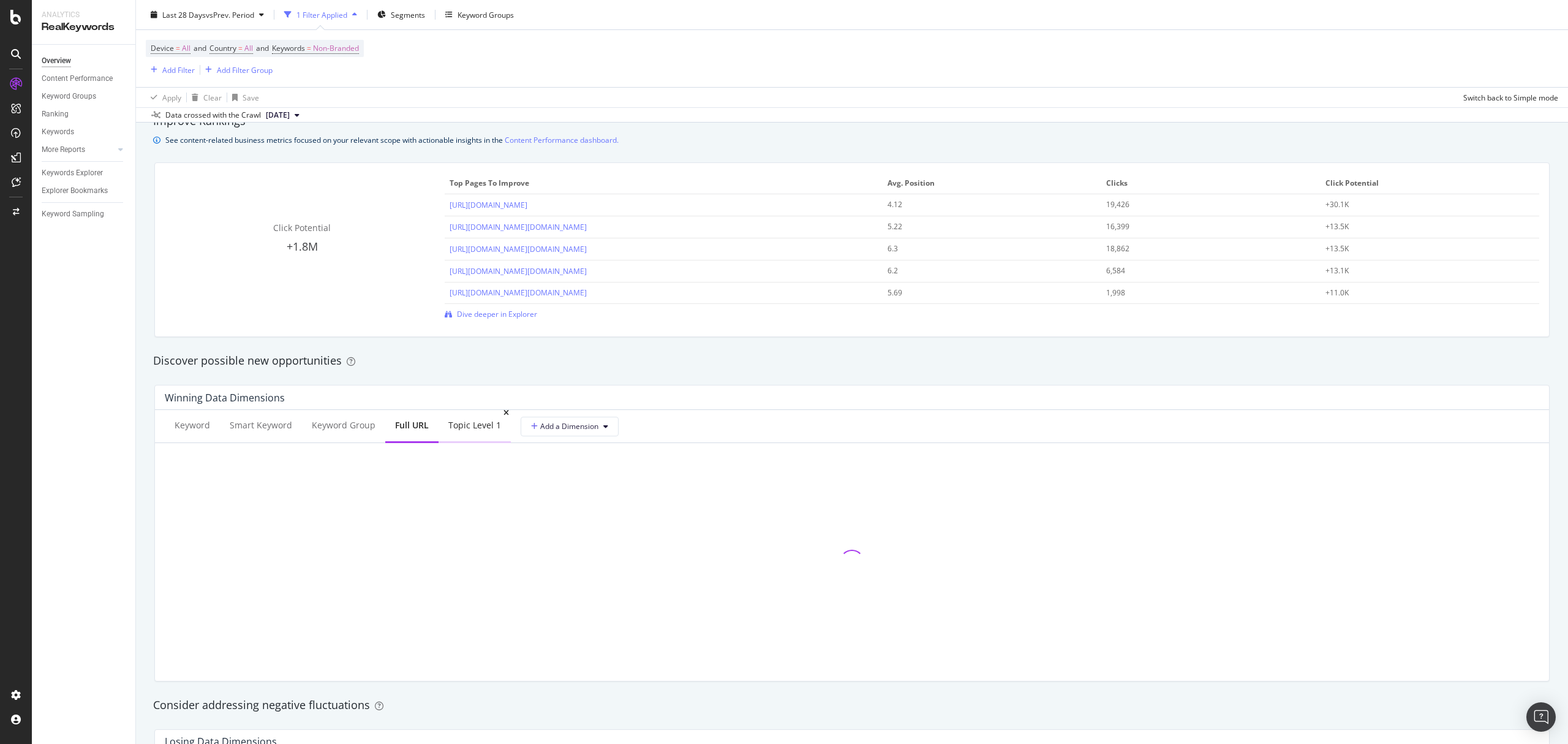
click at [452, 431] on div "topic Level 1" at bounding box center [475, 424] width 53 height 12
click at [276, 434] on div "Smart Keyword" at bounding box center [261, 425] width 82 height 34
